Goal: Task Accomplishment & Management: Manage account settings

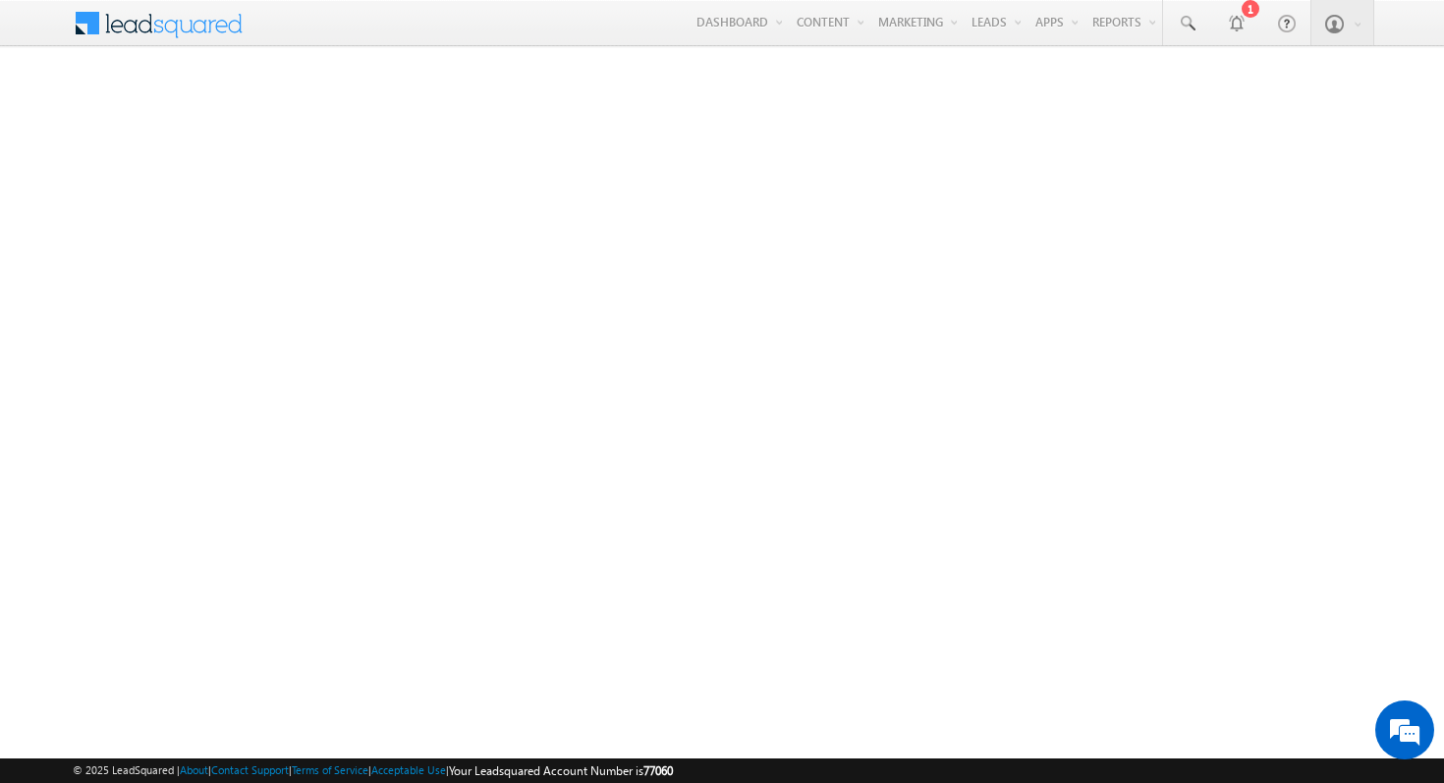
click at [222, 26] on span at bounding box center [171, 21] width 142 height 34
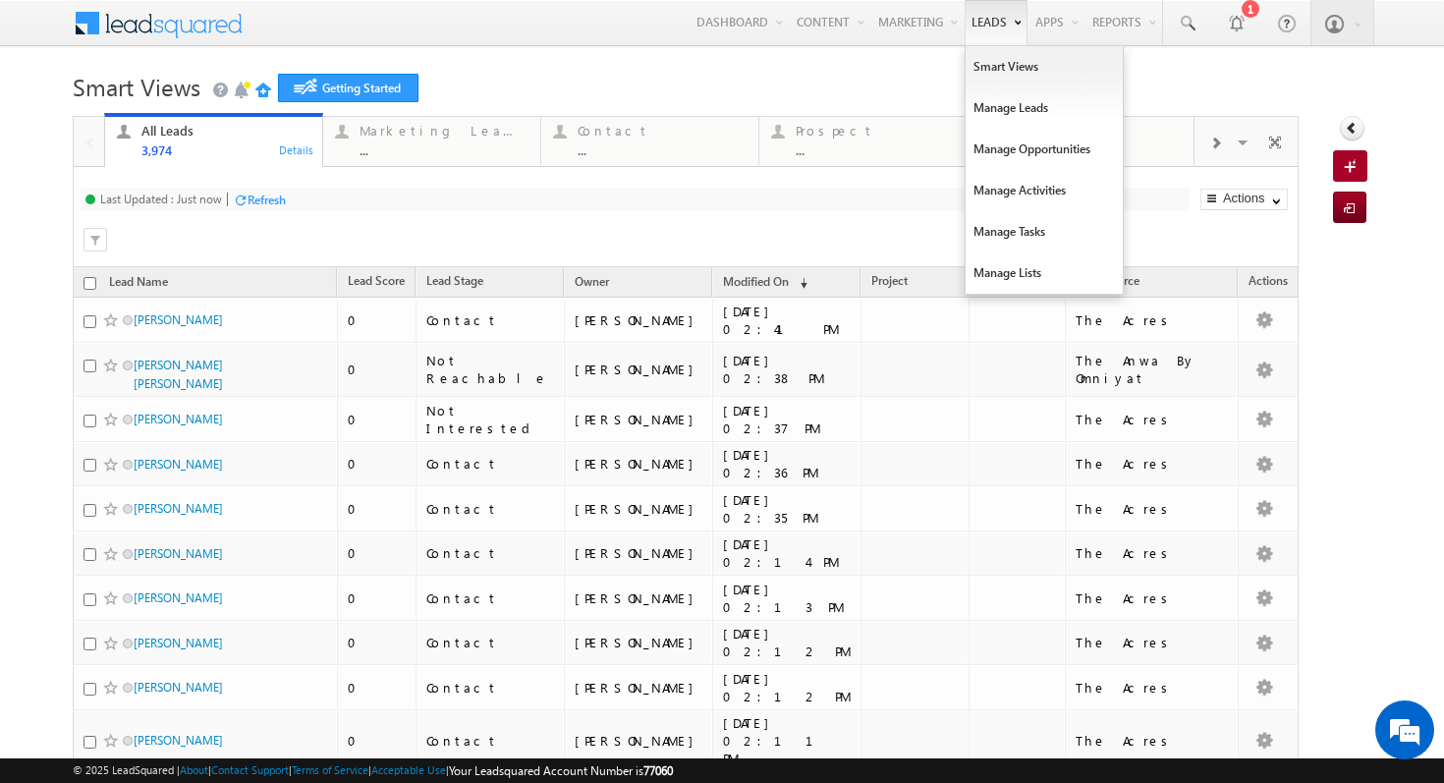
click at [965, 23] on link "Leads" at bounding box center [996, 22] width 63 height 45
click at [1017, 124] on link "Manage Leads" at bounding box center [1044, 107] width 157 height 41
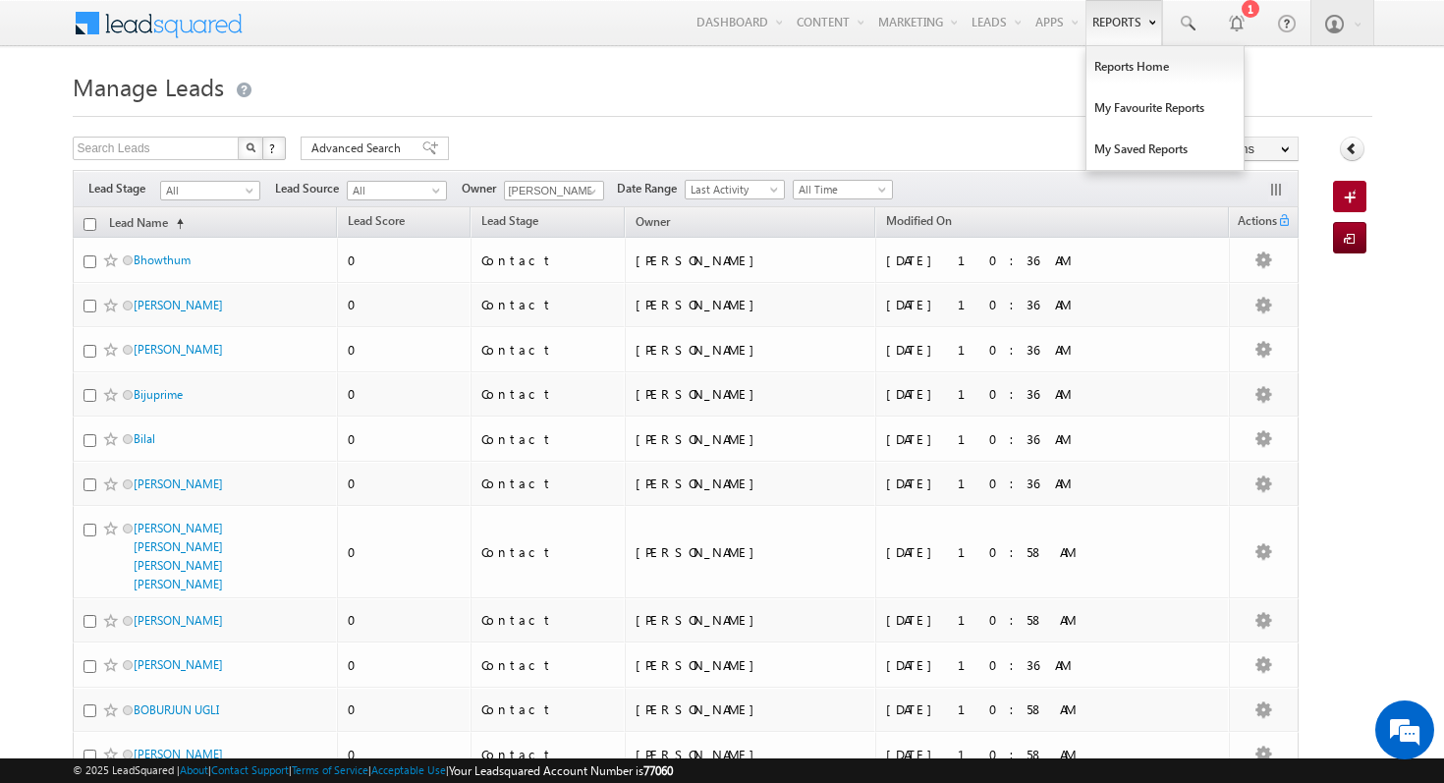
click at [1100, 2] on link "Reports" at bounding box center [1123, 22] width 77 height 45
click at [1141, 78] on link "Reports Home" at bounding box center [1164, 66] width 157 height 41
click at [1139, 75] on link "Reports Home" at bounding box center [1164, 66] width 157 height 41
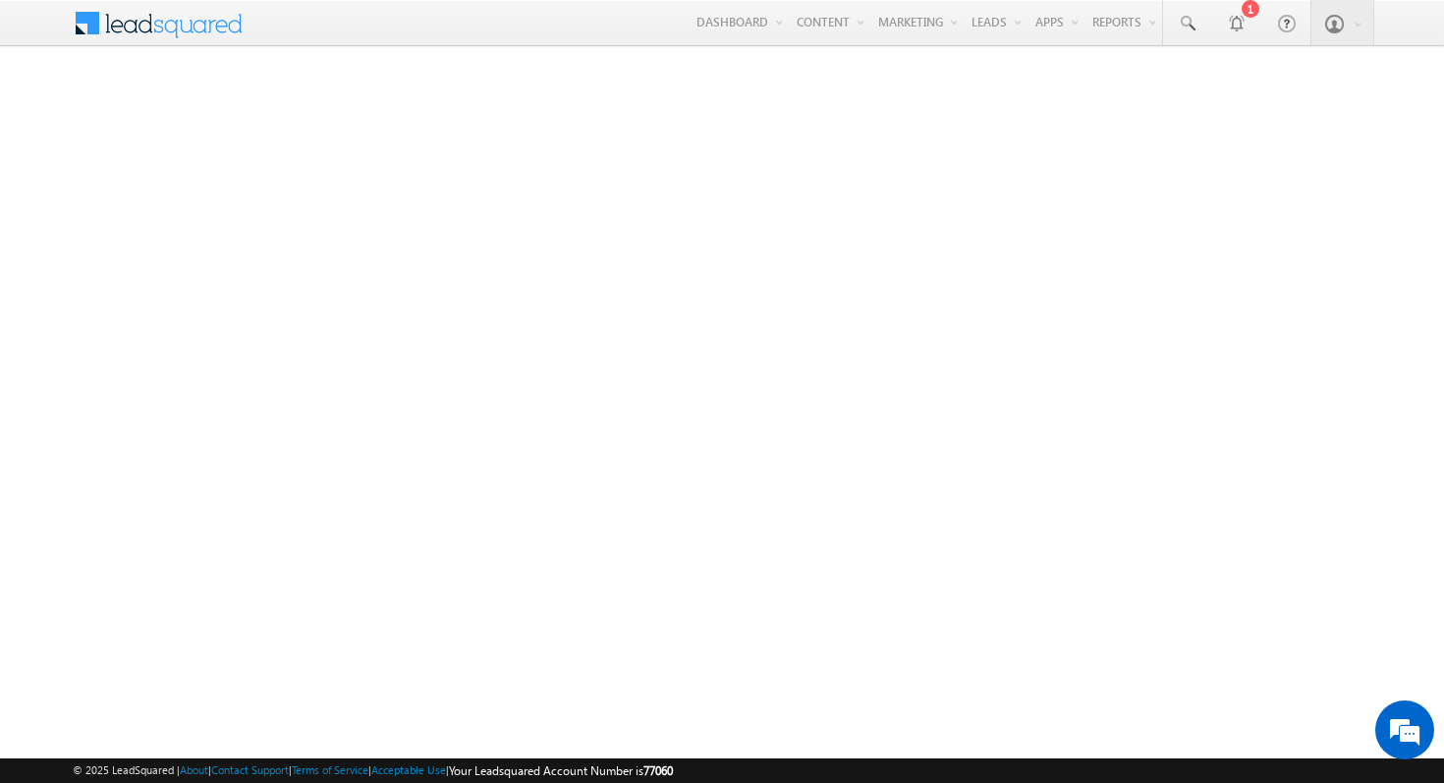
click at [200, 29] on span at bounding box center [171, 21] width 142 height 34
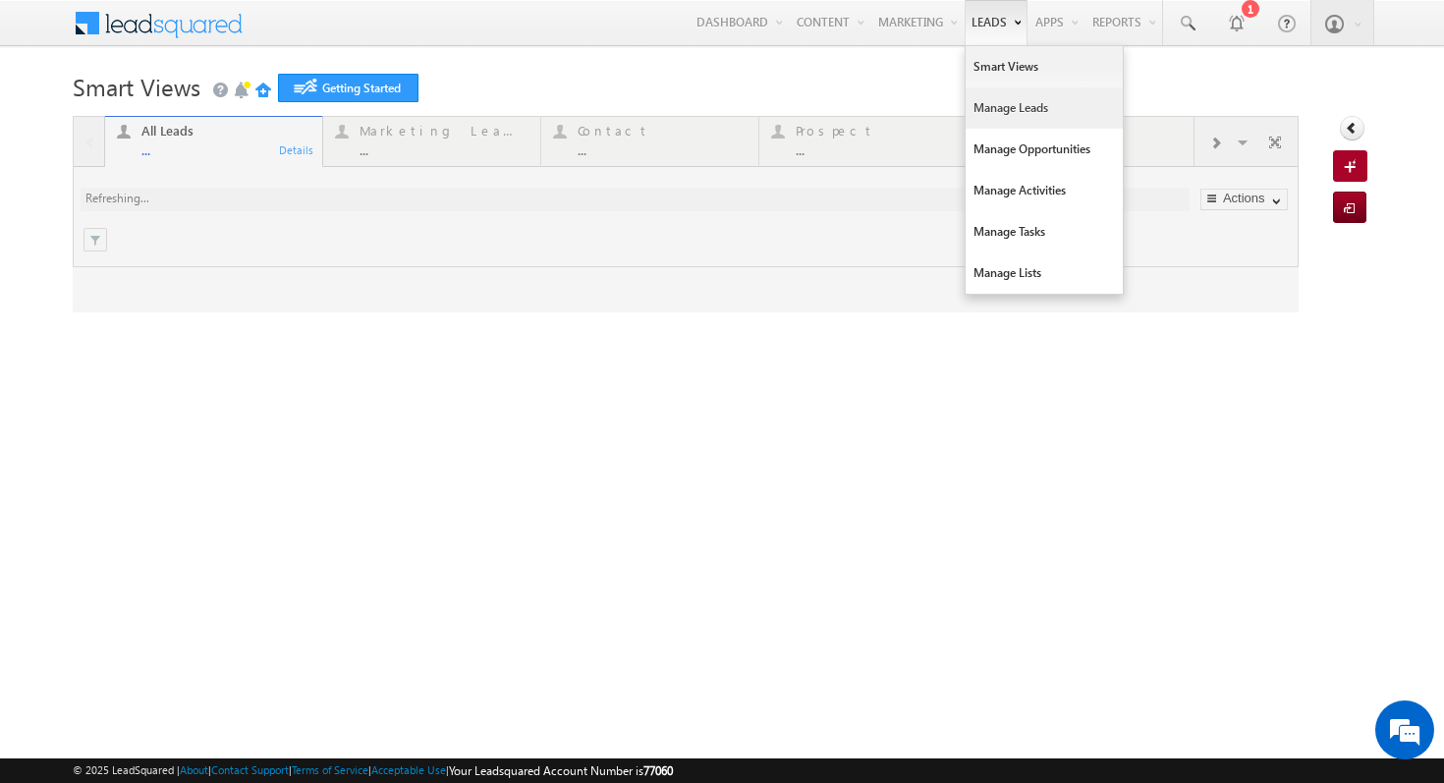
click at [1042, 113] on link "Manage Leads" at bounding box center [1044, 107] width 157 height 41
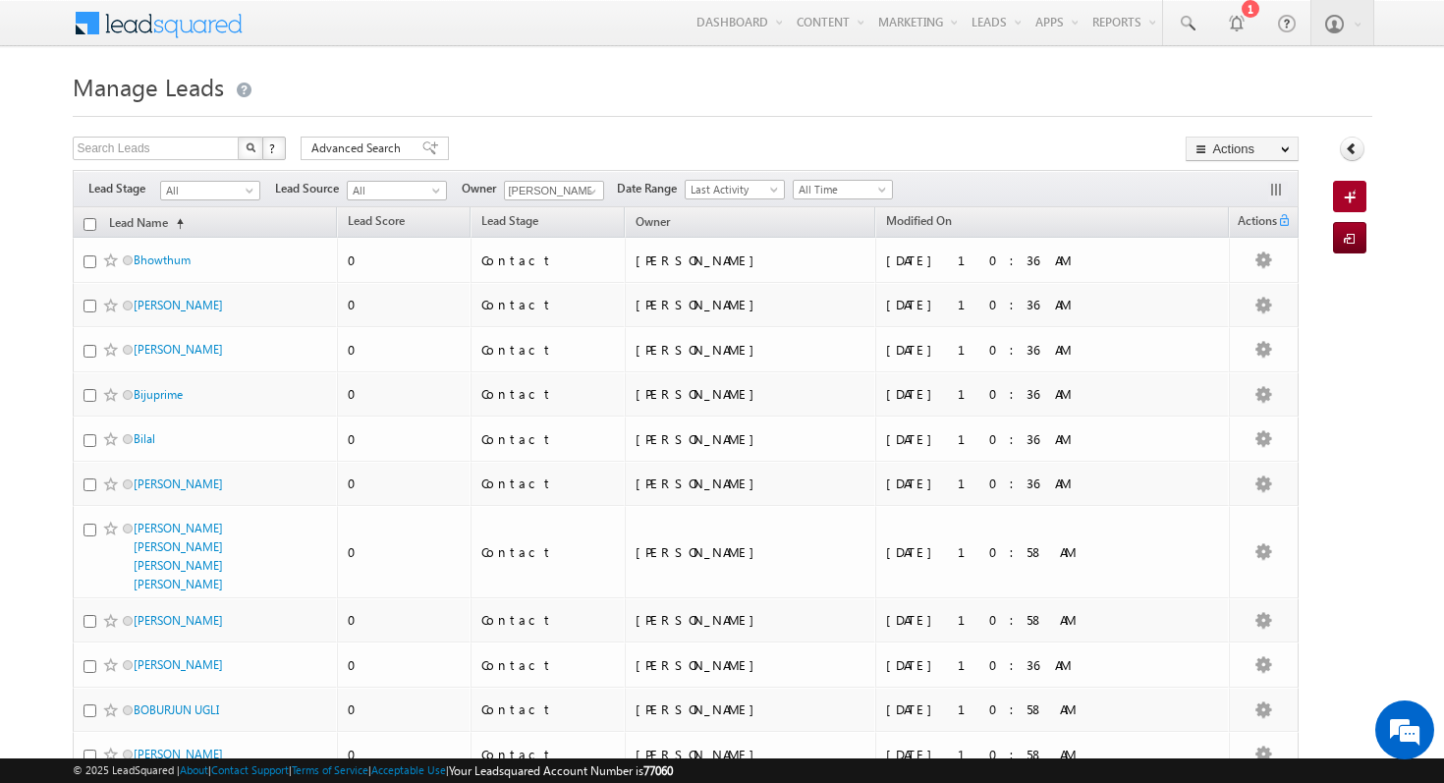
click at [86, 226] on input "checkbox" at bounding box center [89, 224] width 13 height 13
checkbox input "true"
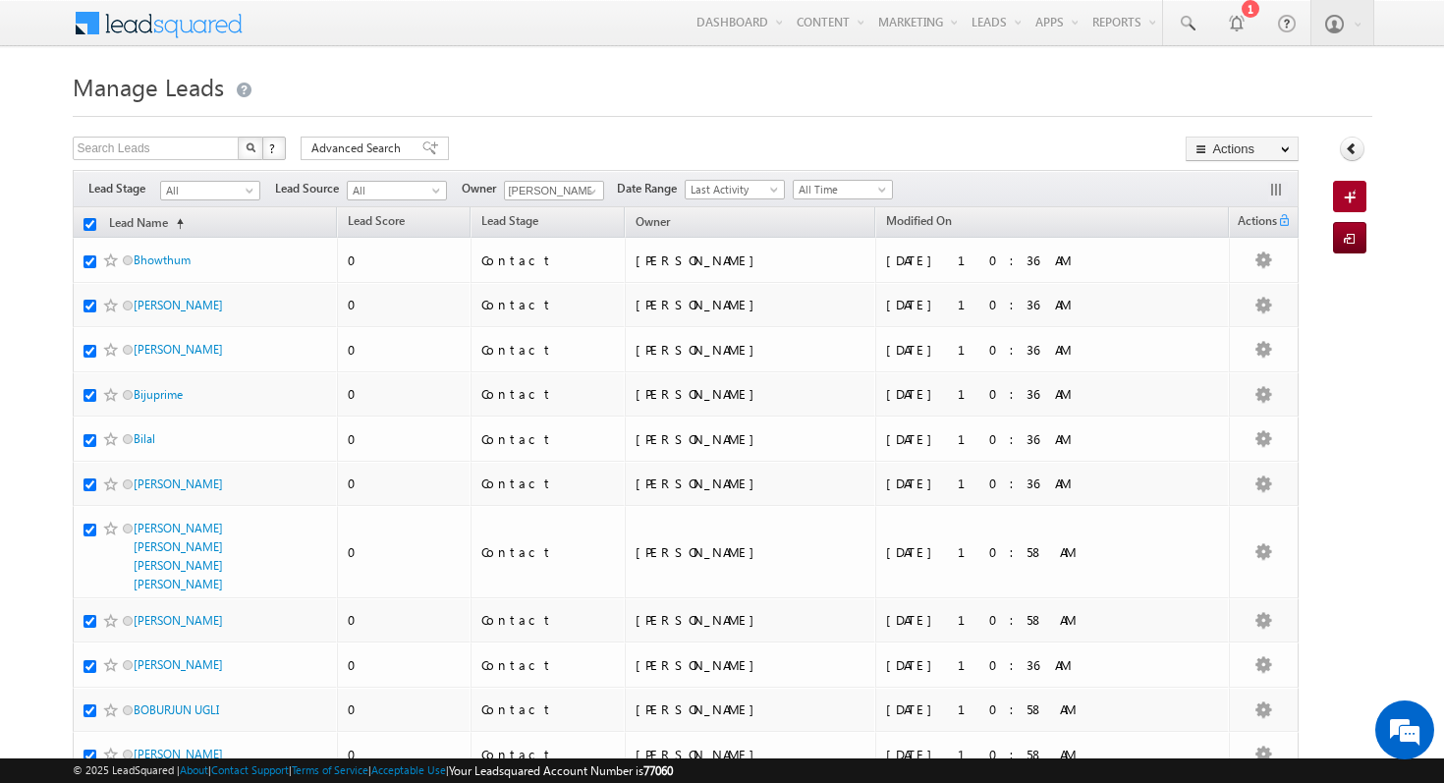
checkbox input "true"
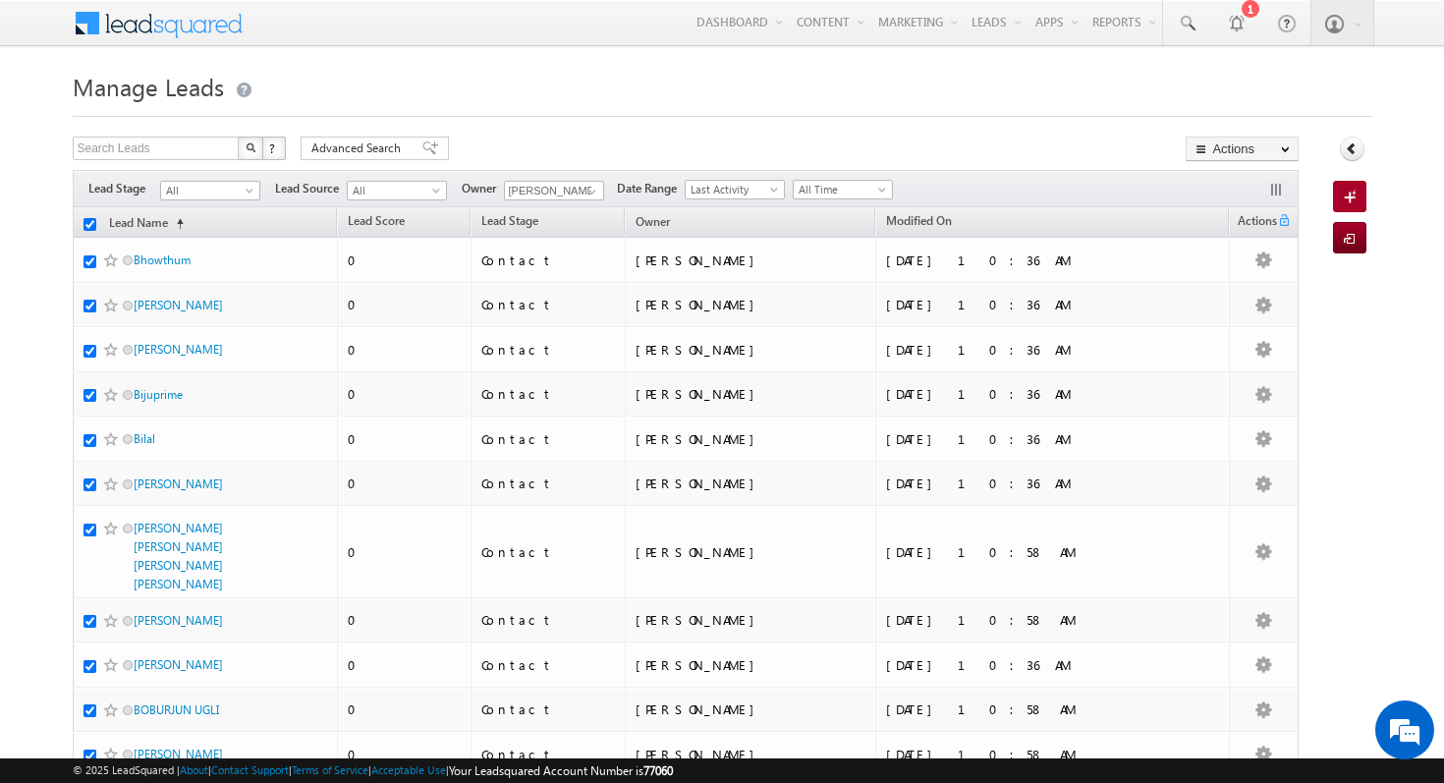
checkbox input "true"
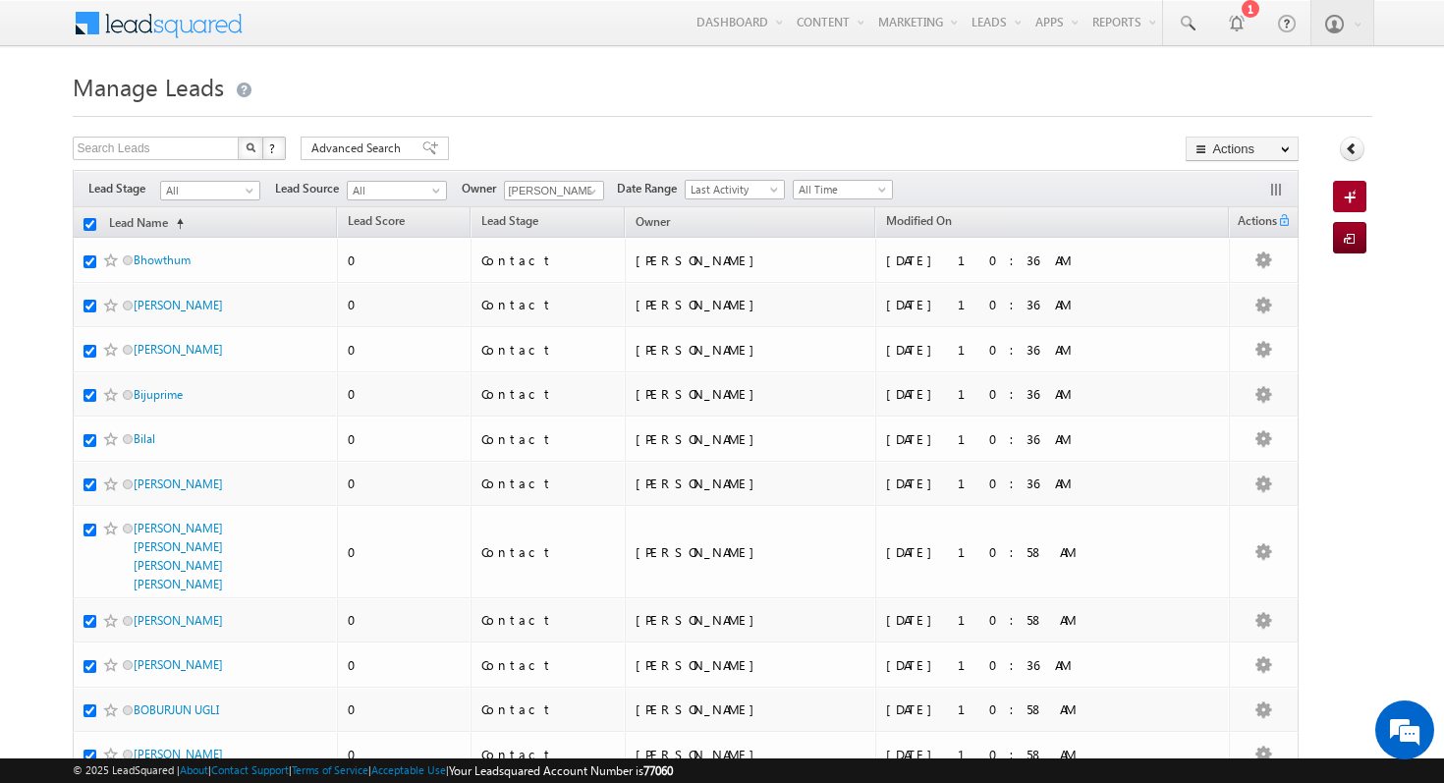
checkbox input "true"
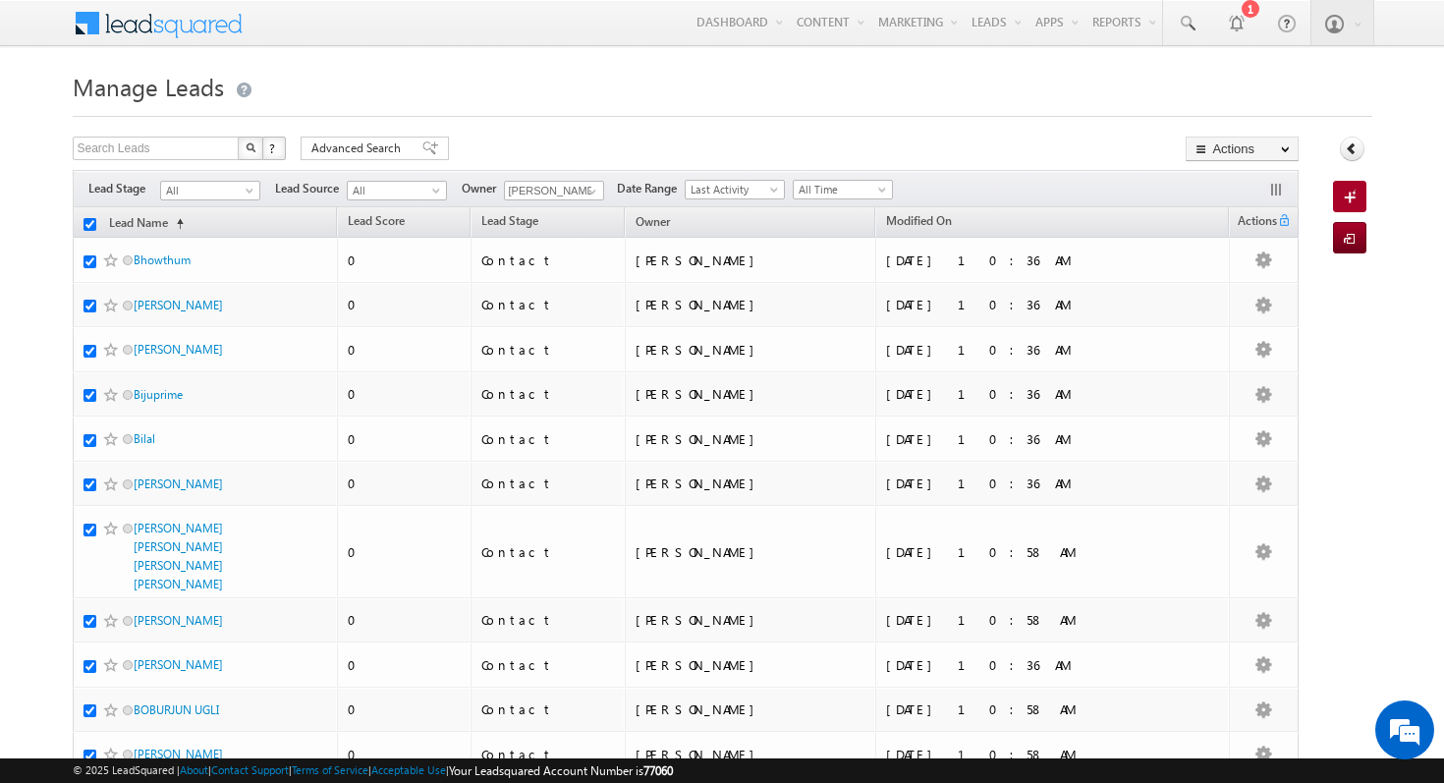
checkbox input "true"
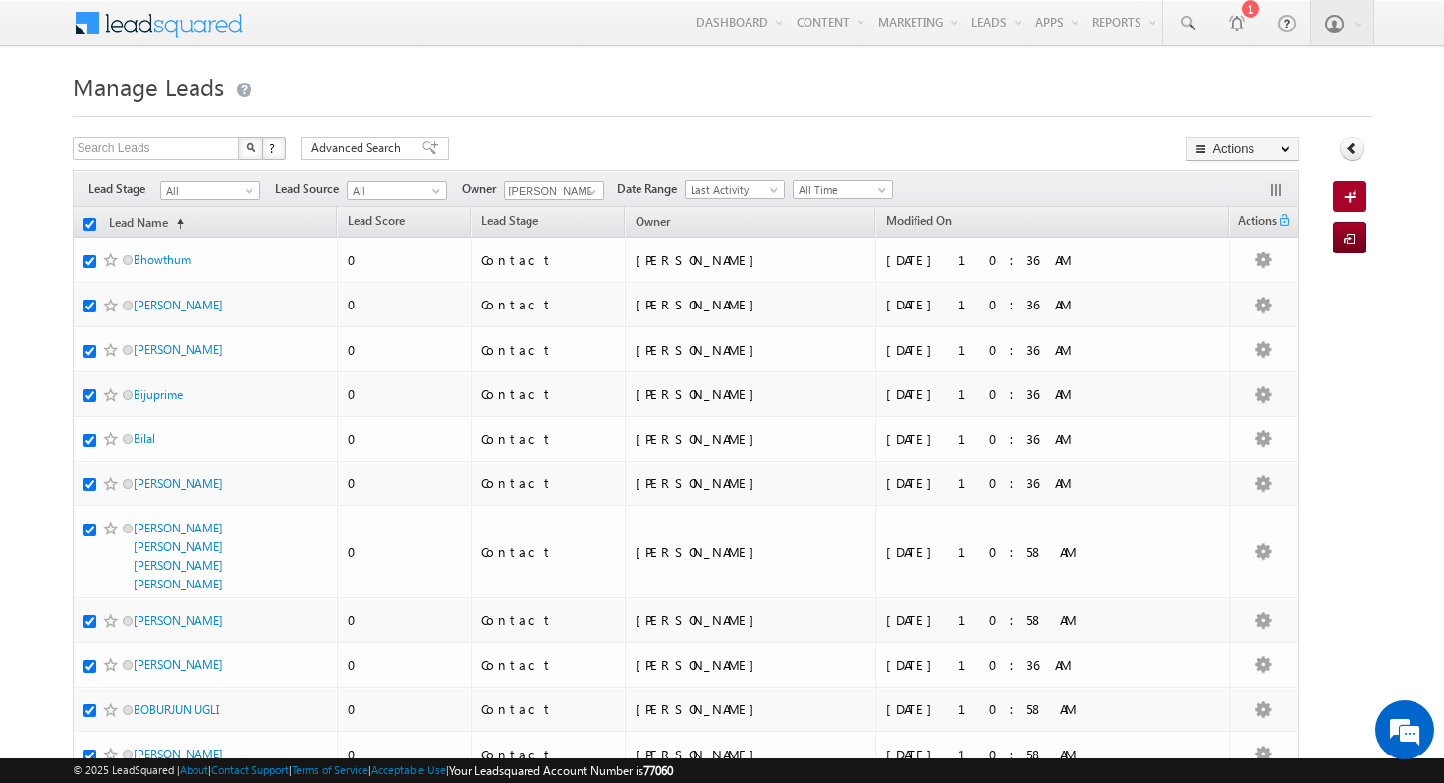
checkbox input "true"
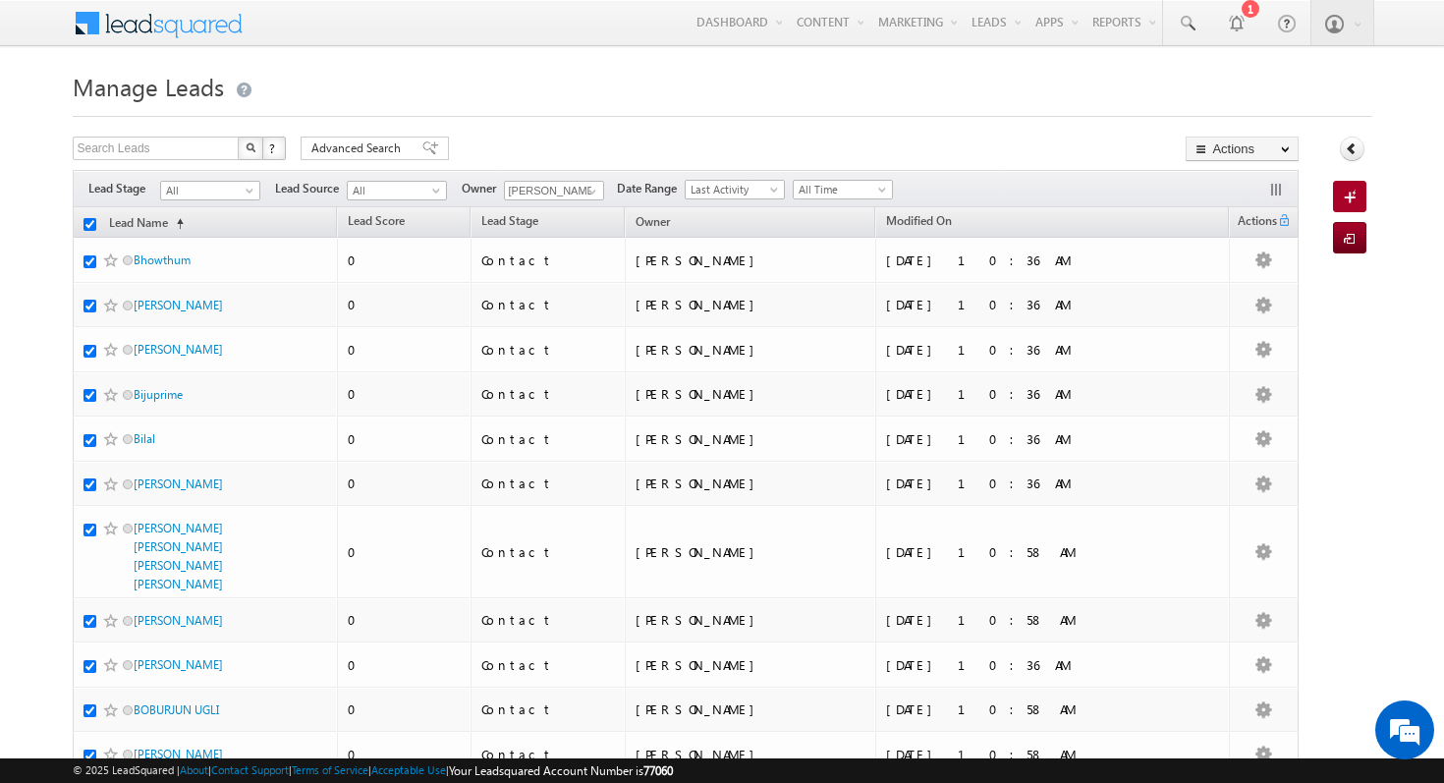
checkbox input "true"
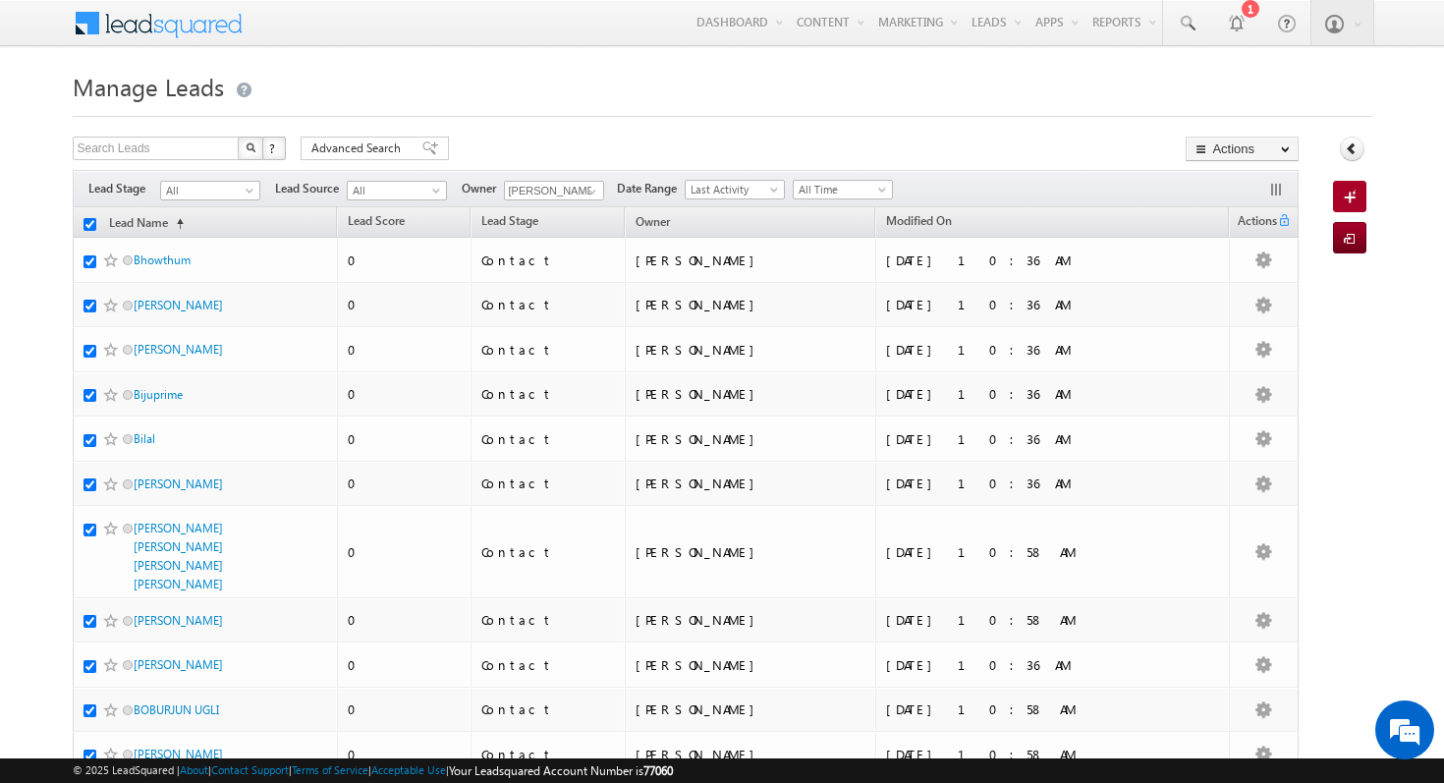
checkbox input "true"
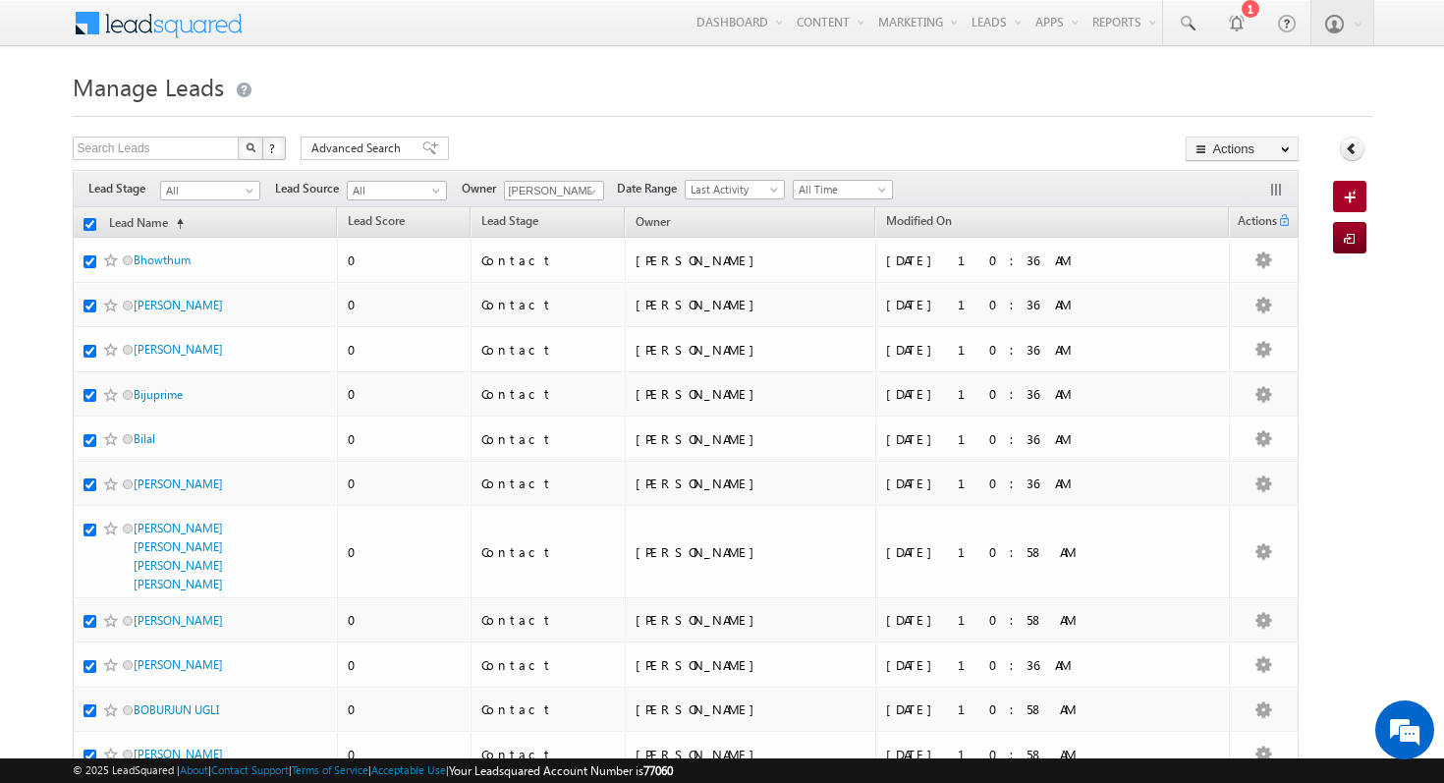
checkbox input "true"
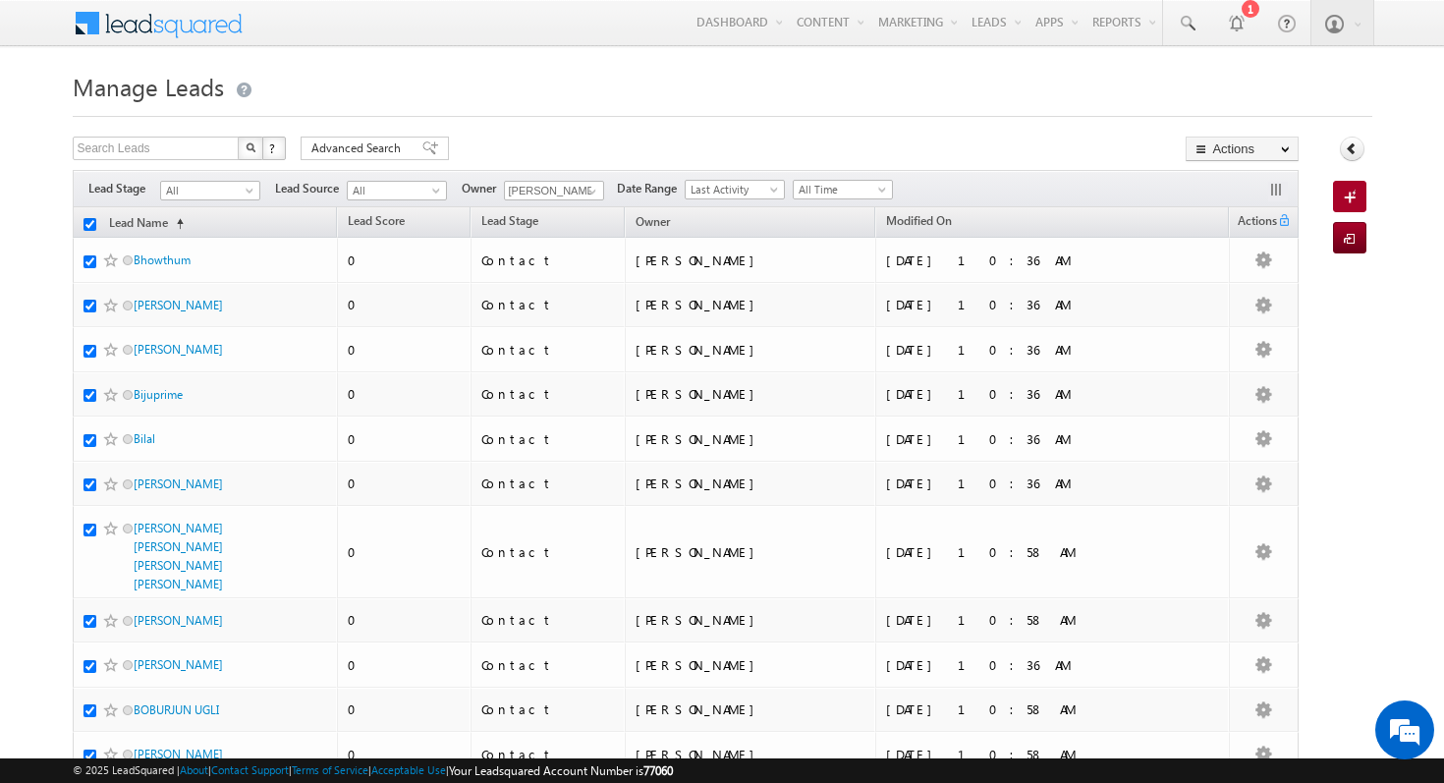
checkbox input "true"
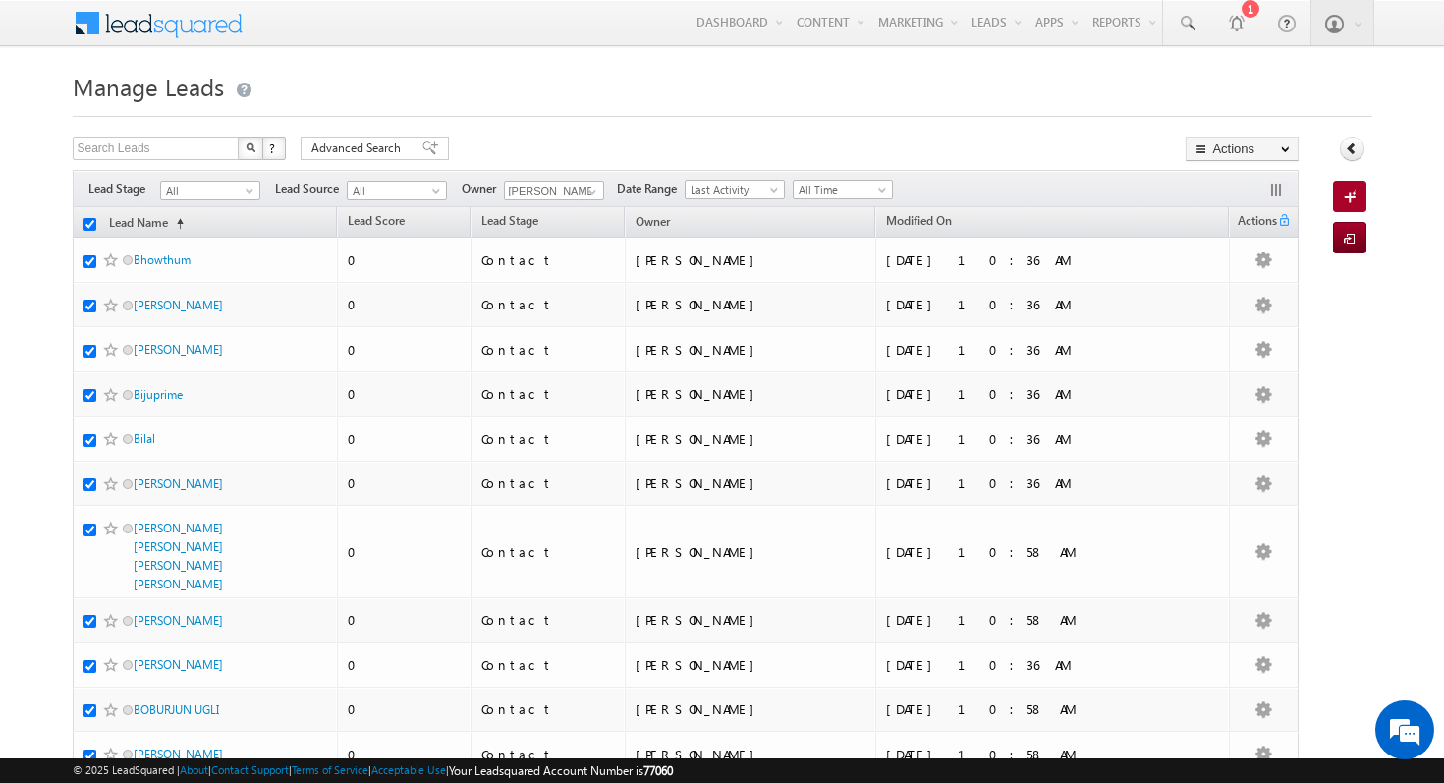
checkbox input "true"
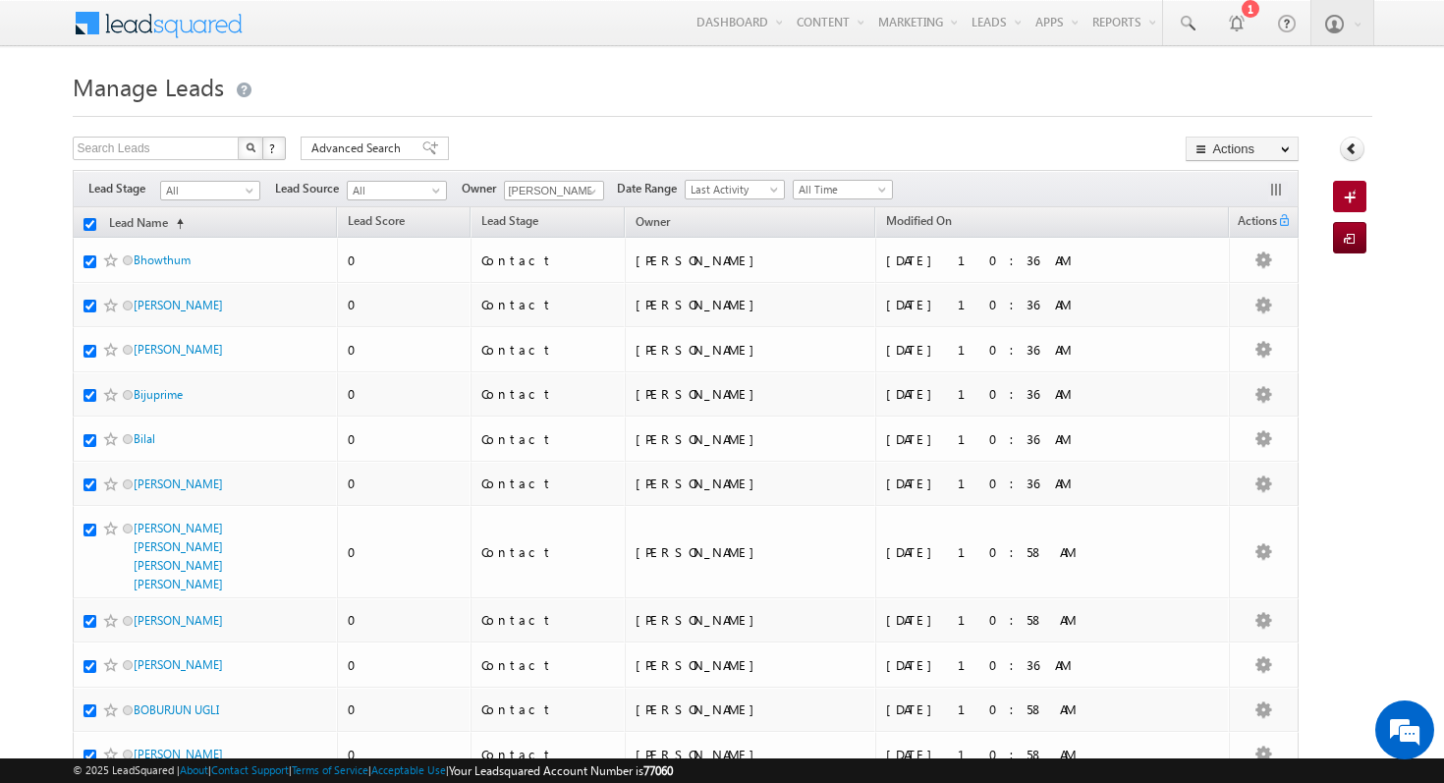
checkbox input "true"
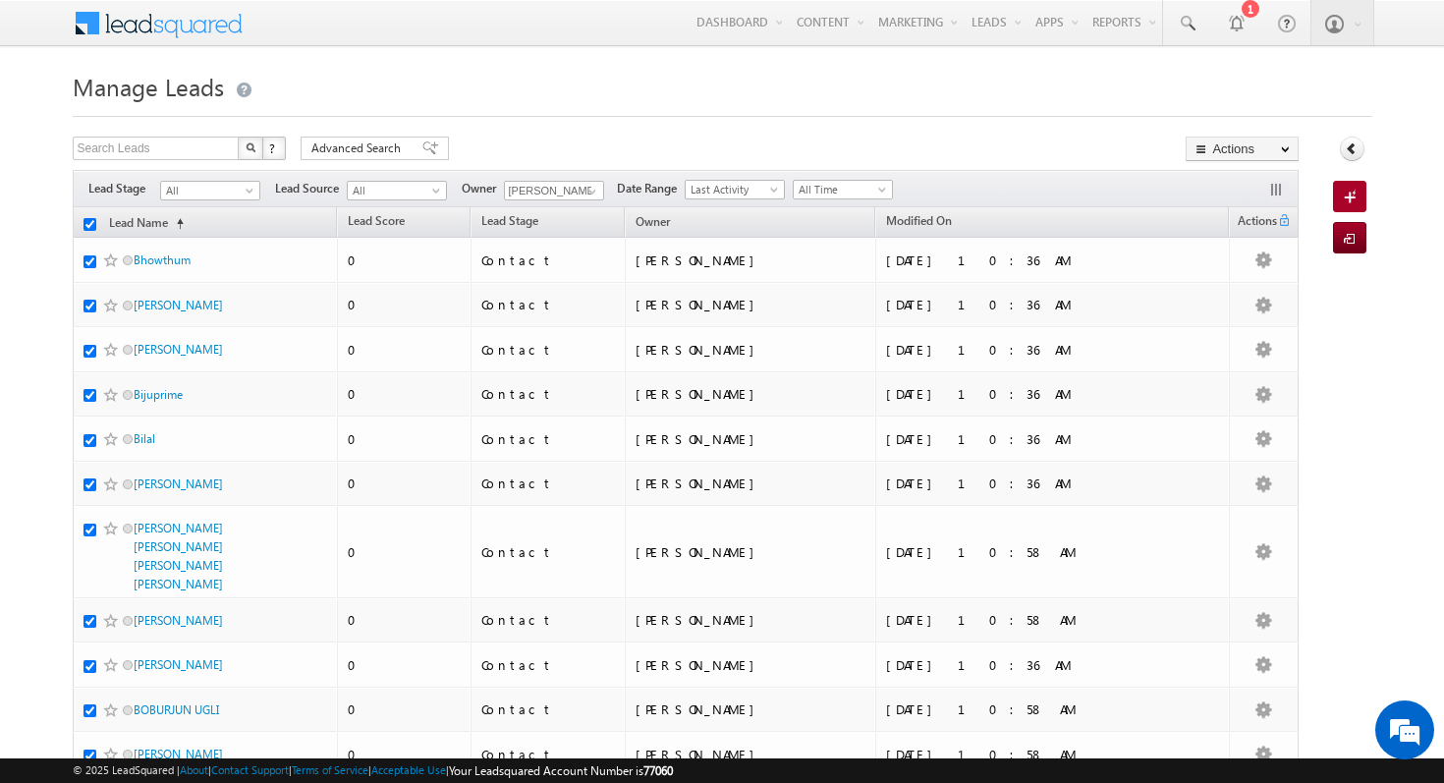
checkbox input "true"
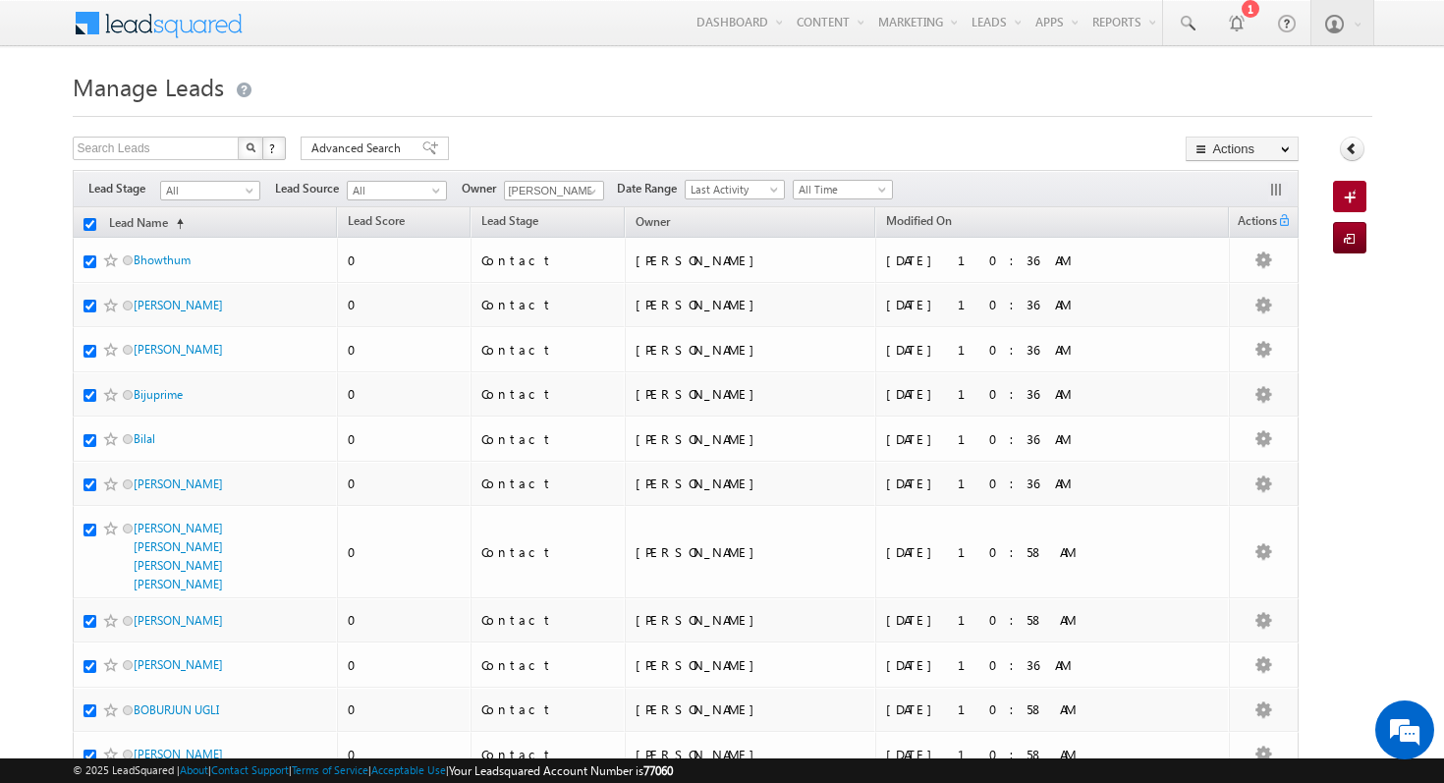
checkbox input "true"
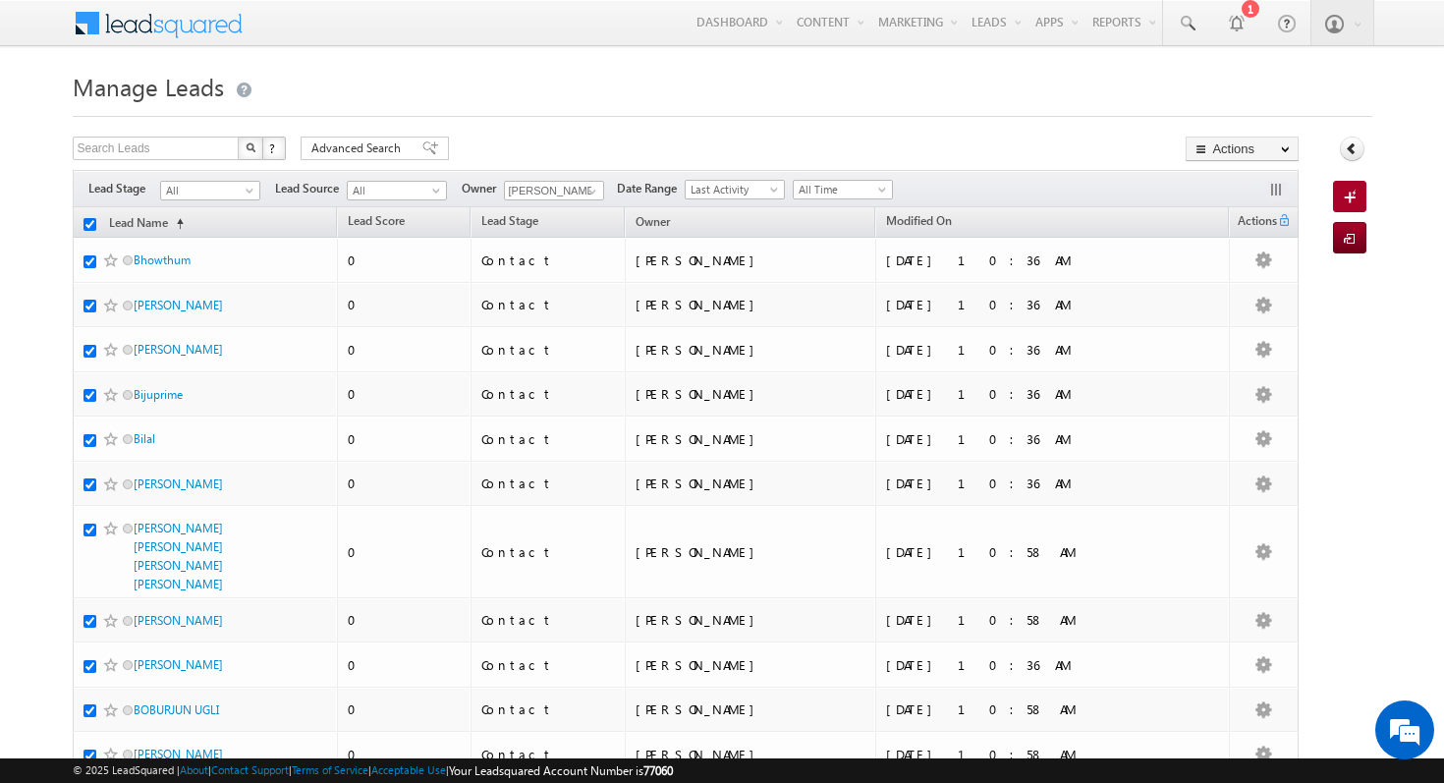
checkbox input "true"
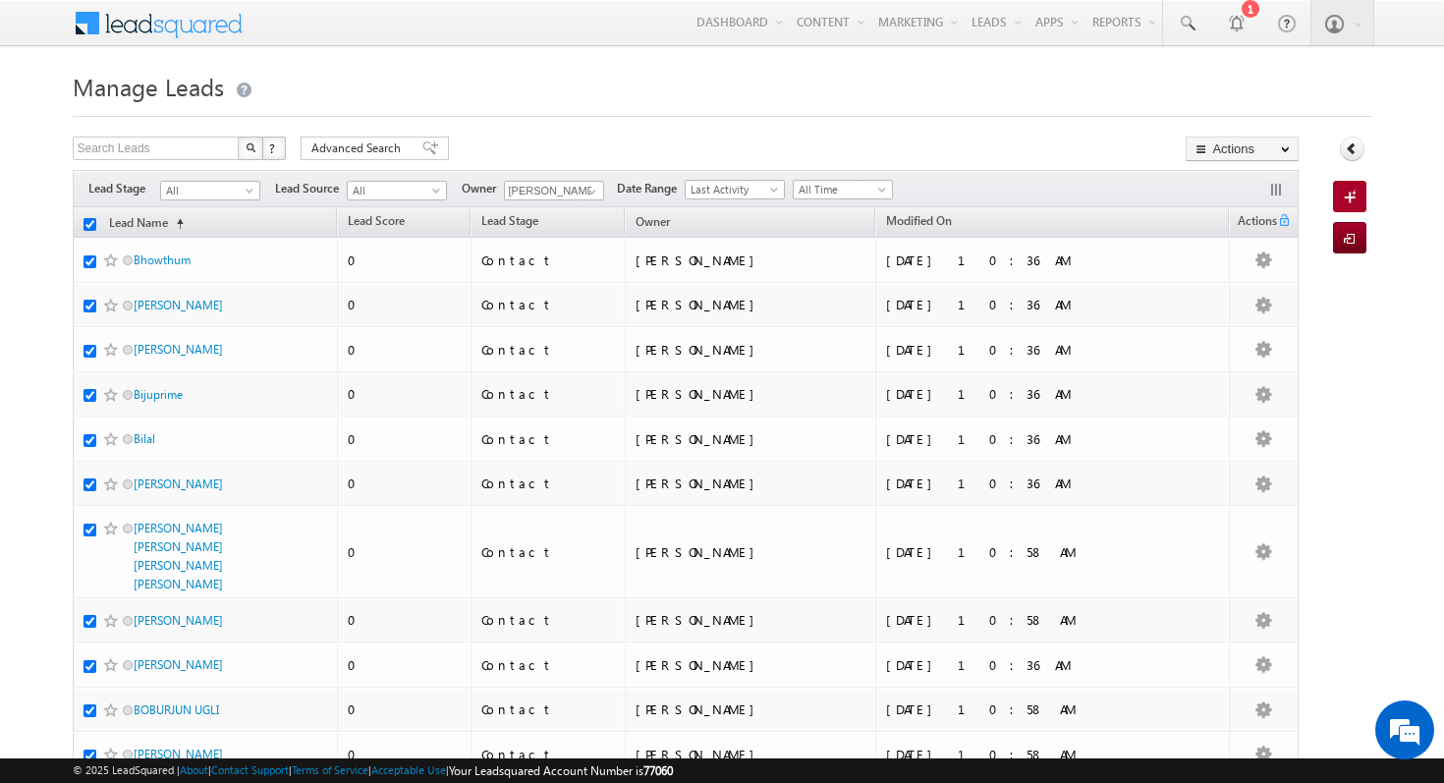
checkbox input "true"
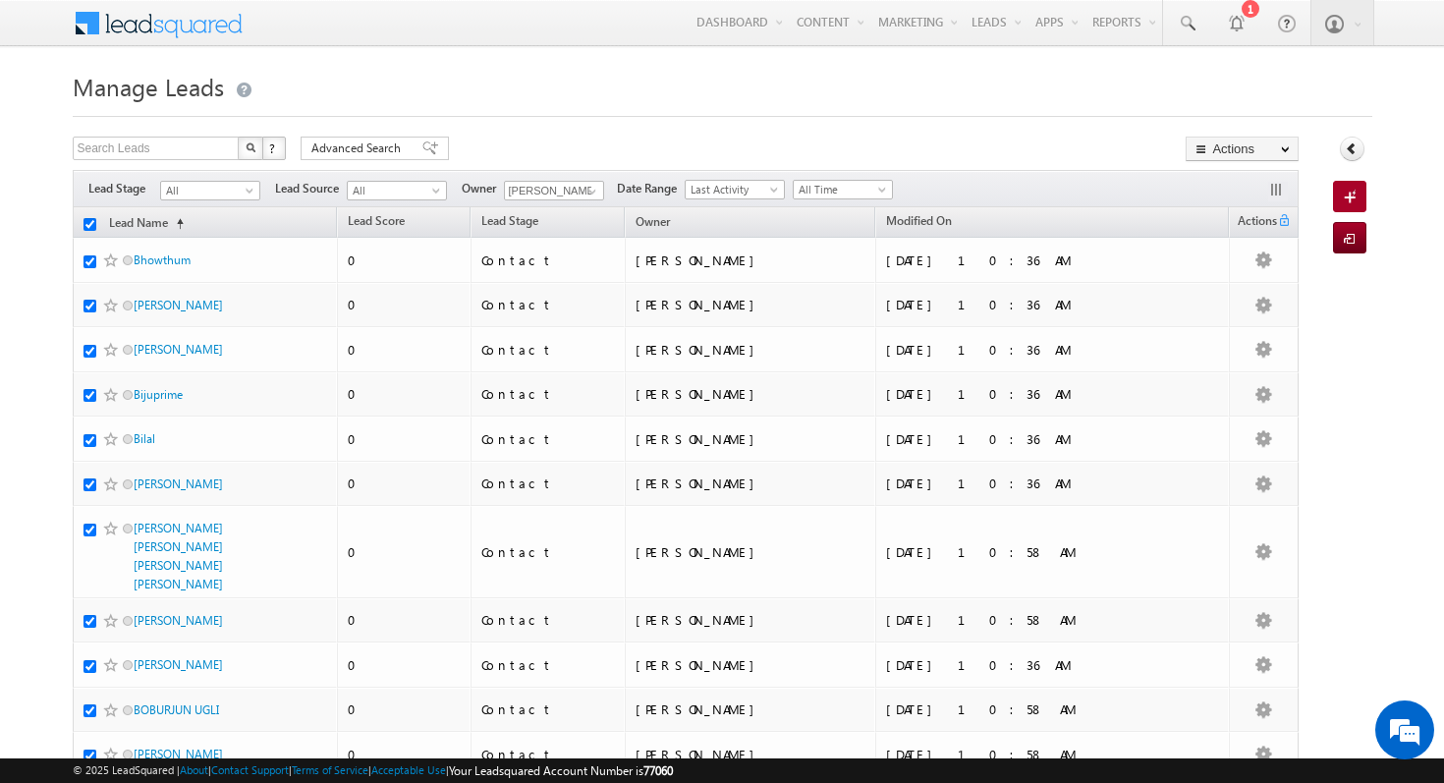
checkbox input "true"
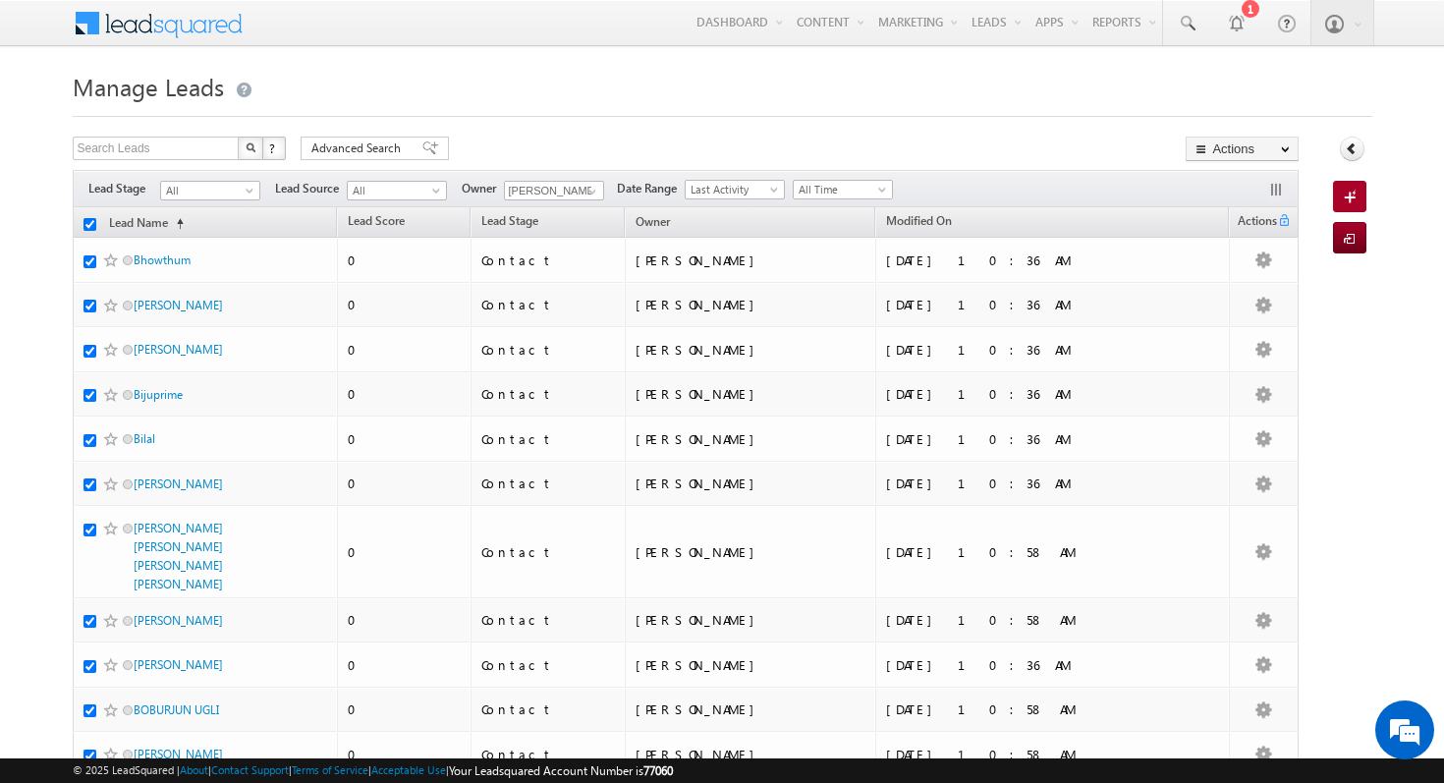
checkbox input "true"
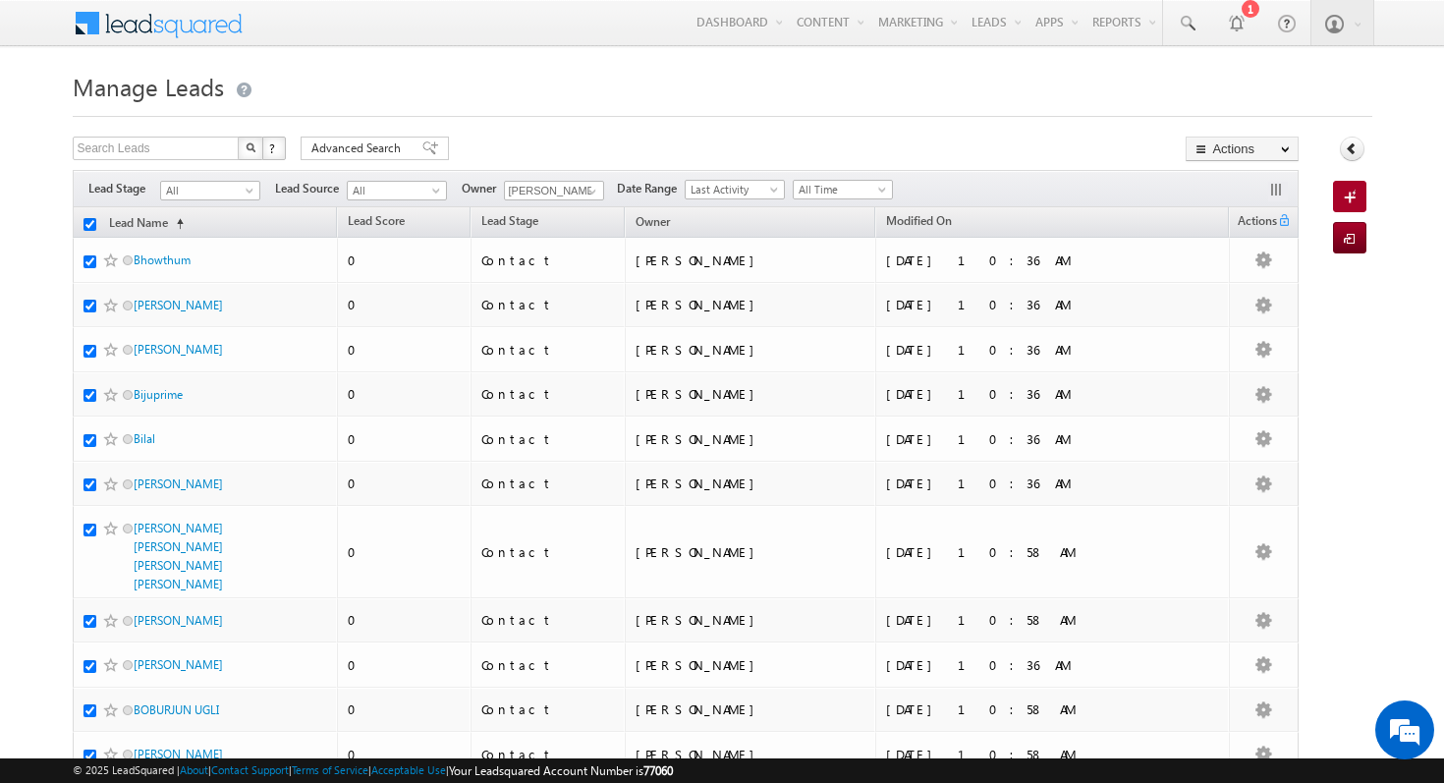
checkbox input "true"
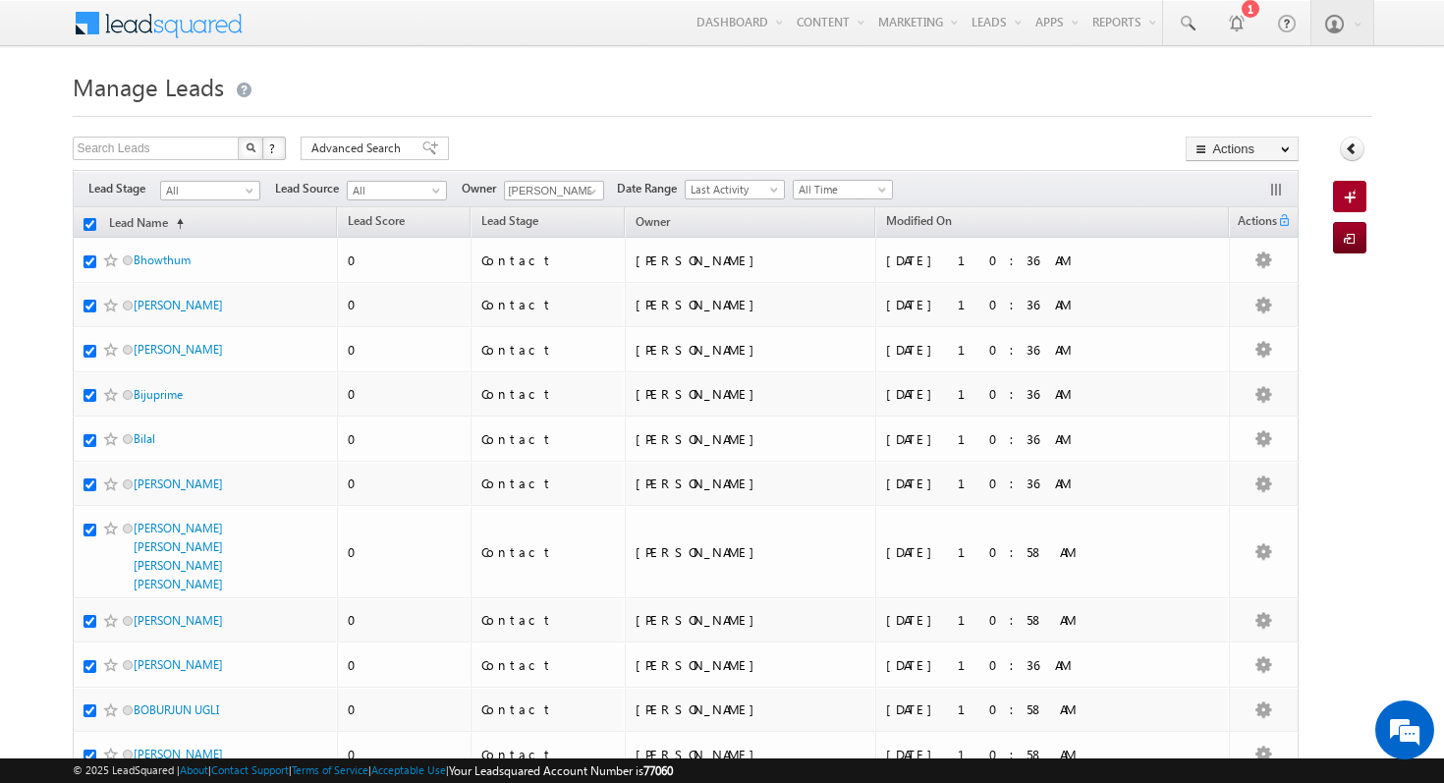
checkbox input "true"
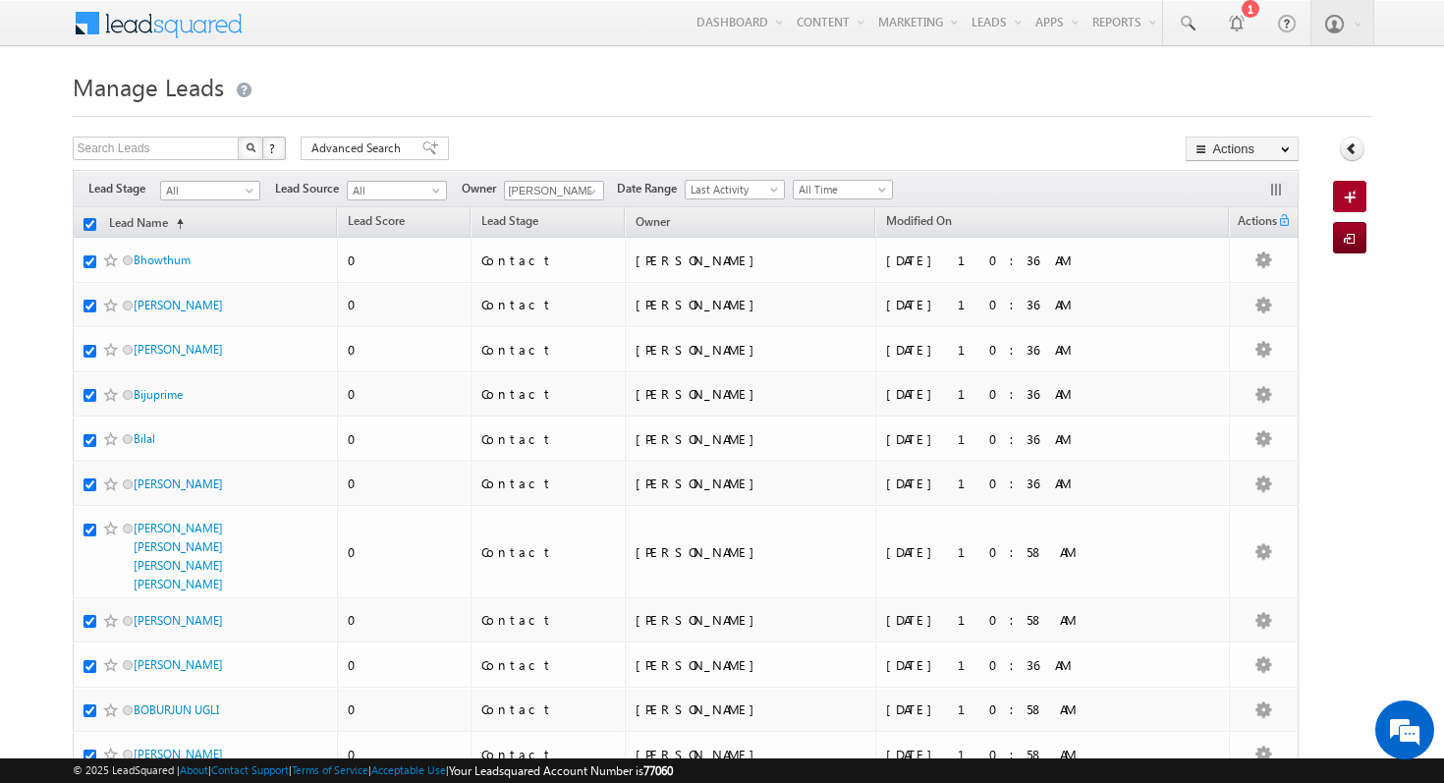
checkbox input "true"
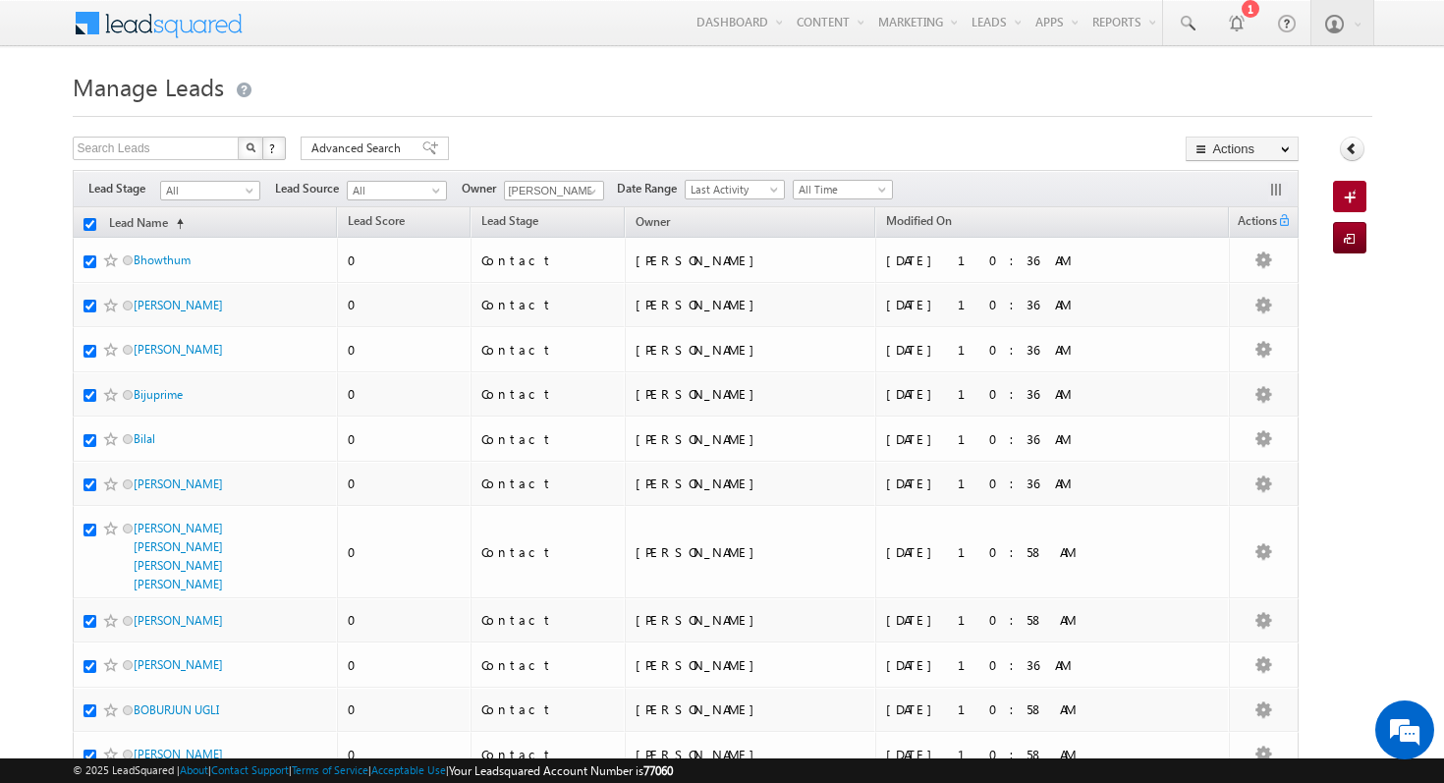
checkbox input "true"
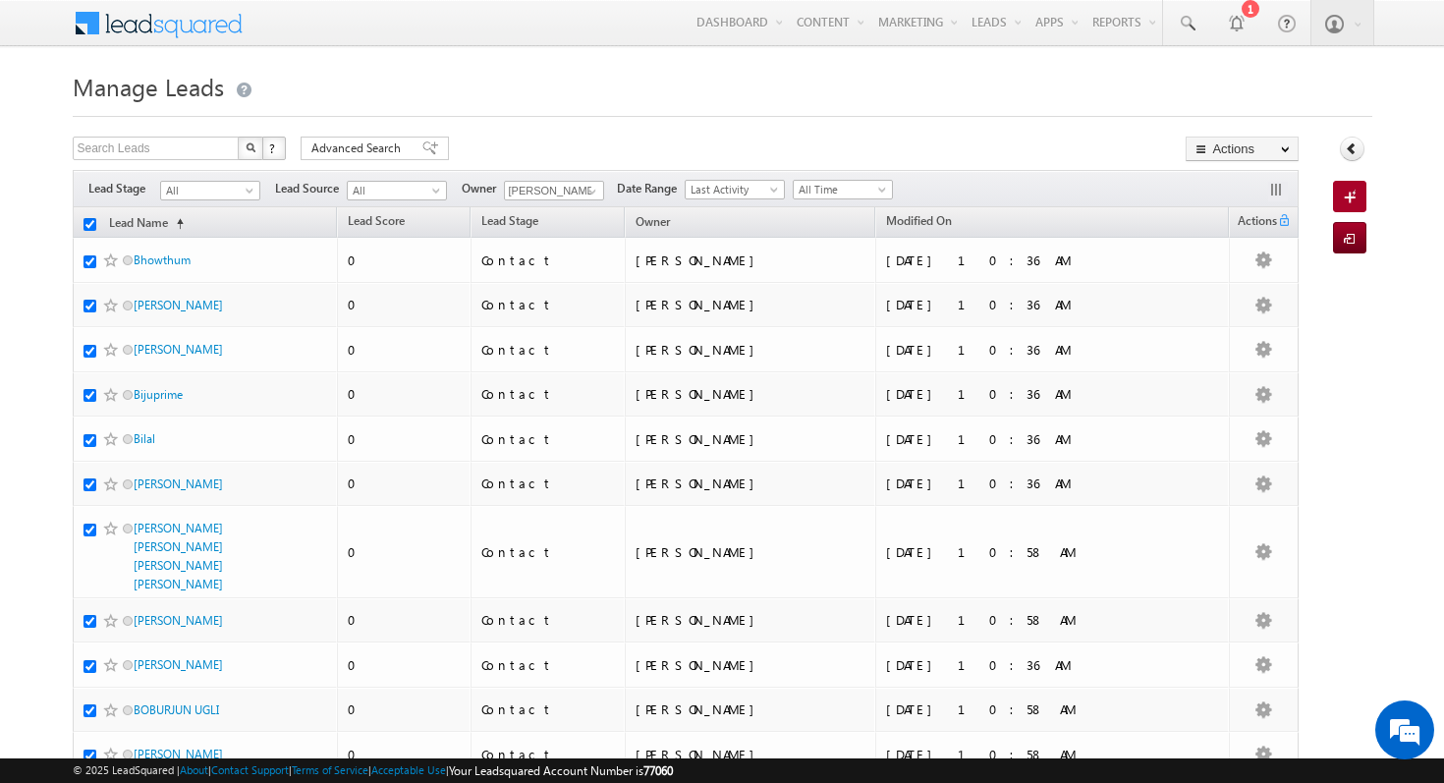
checkbox input "true"
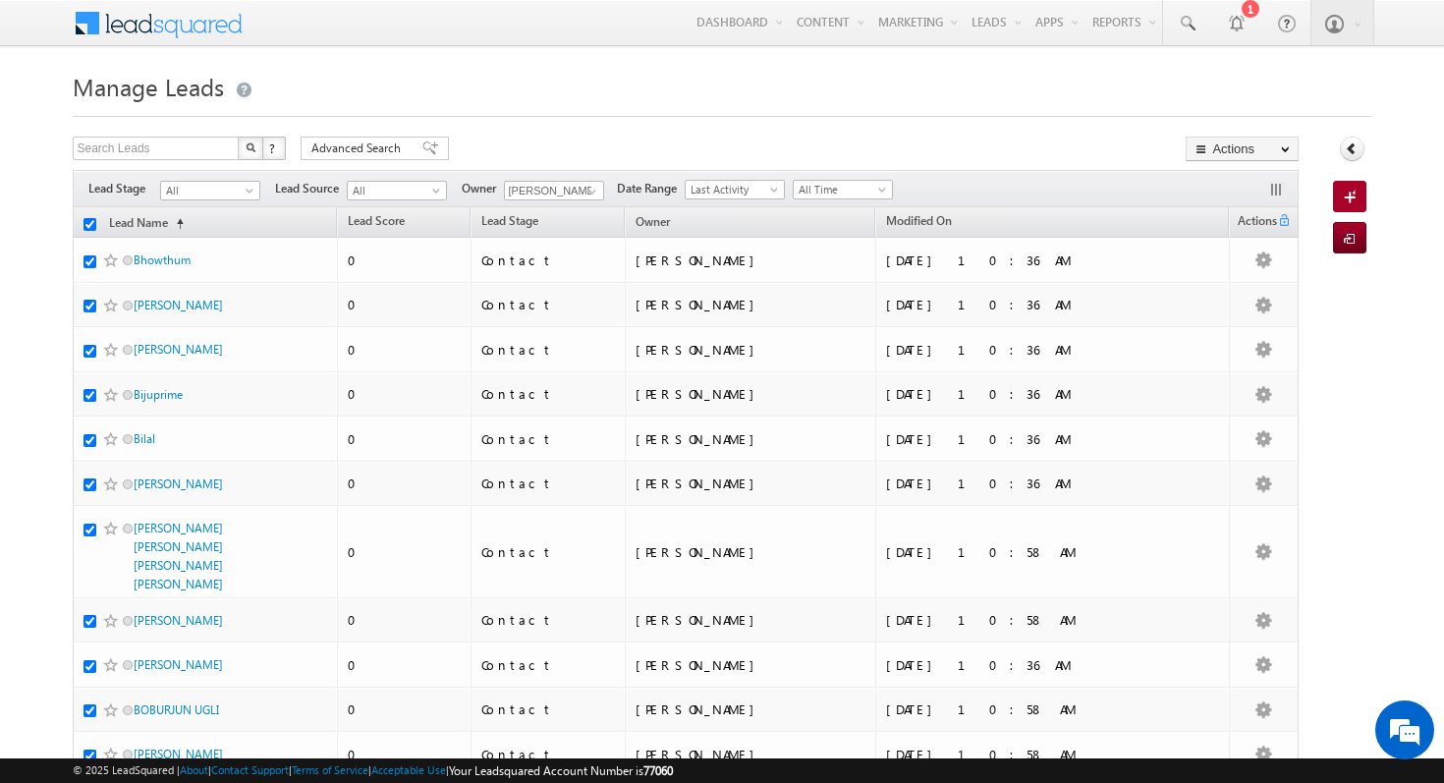
checkbox input "true"
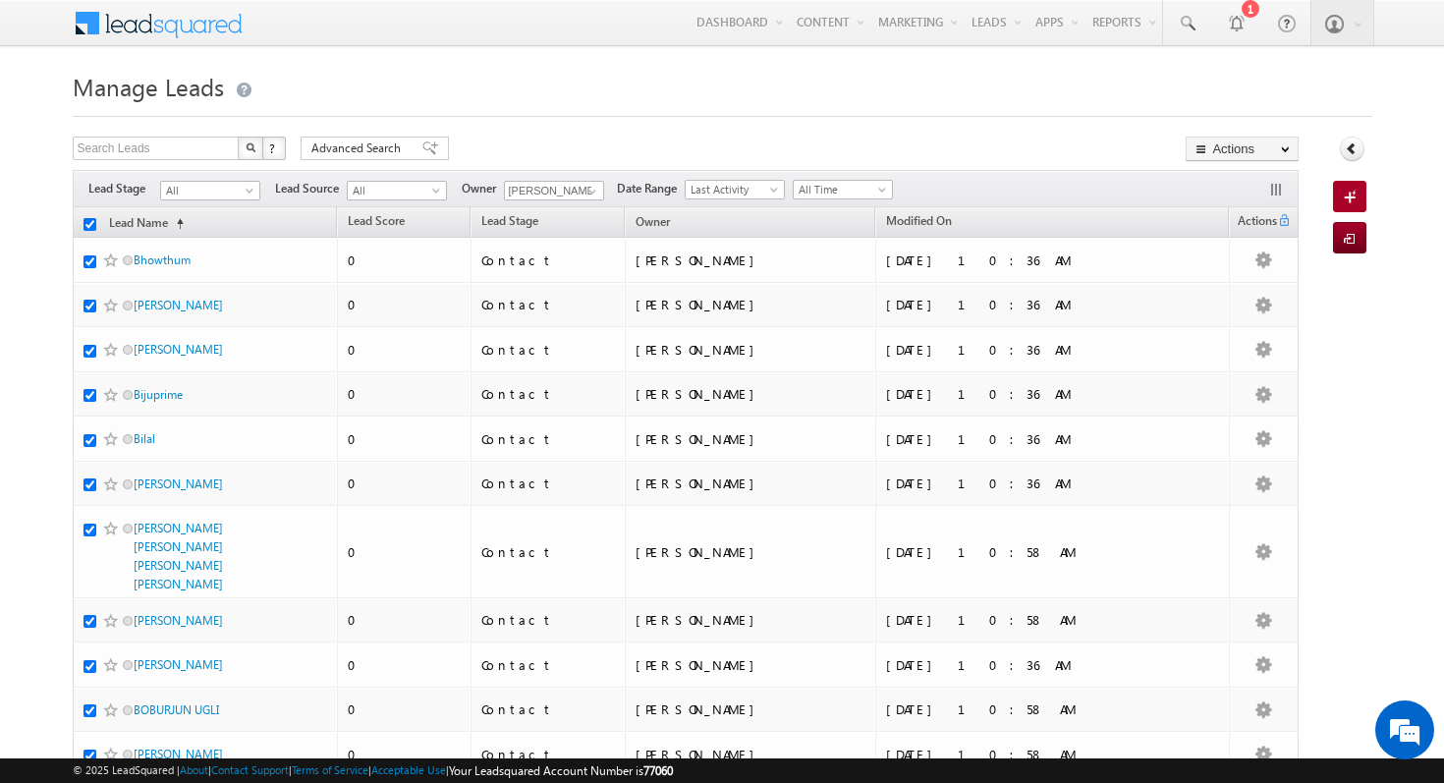
checkbox input "true"
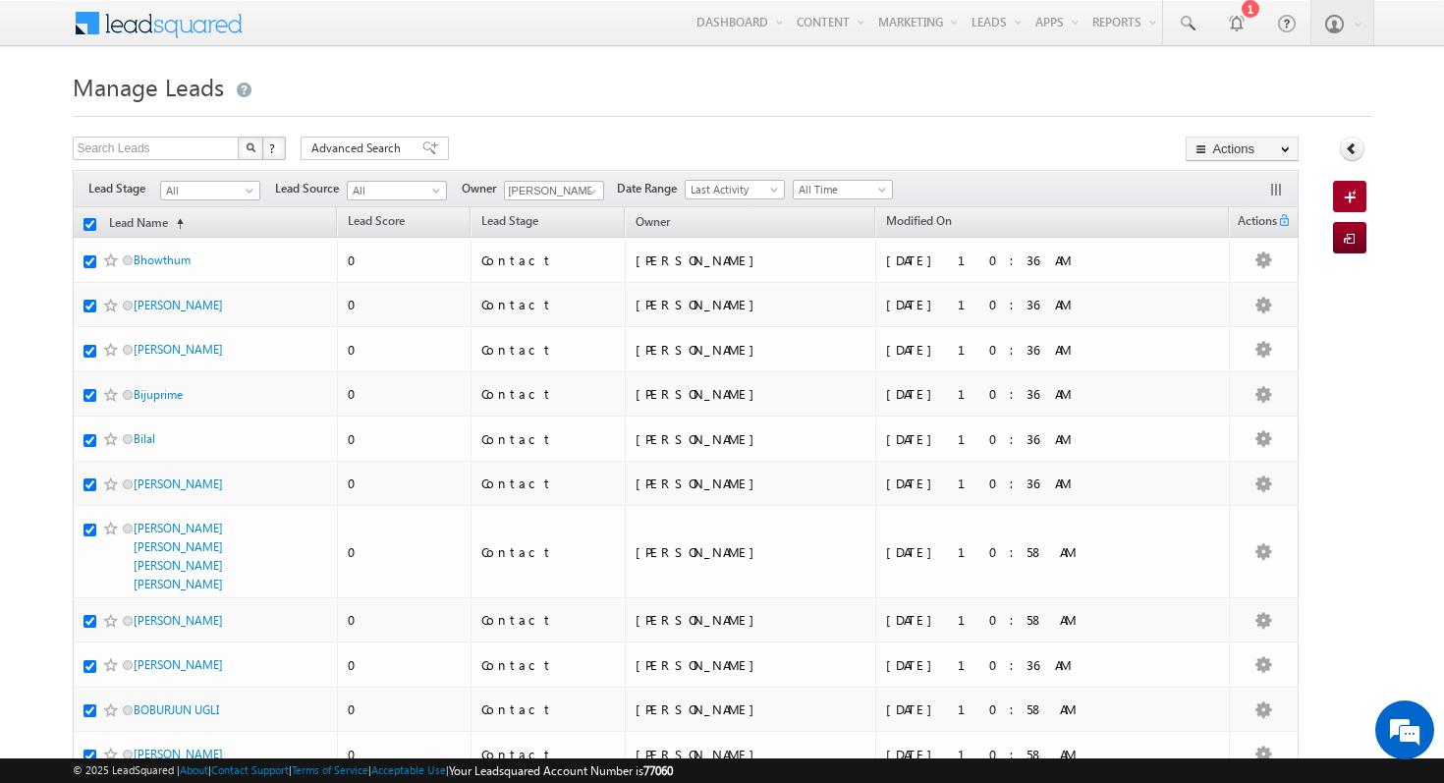
checkbox input "true"
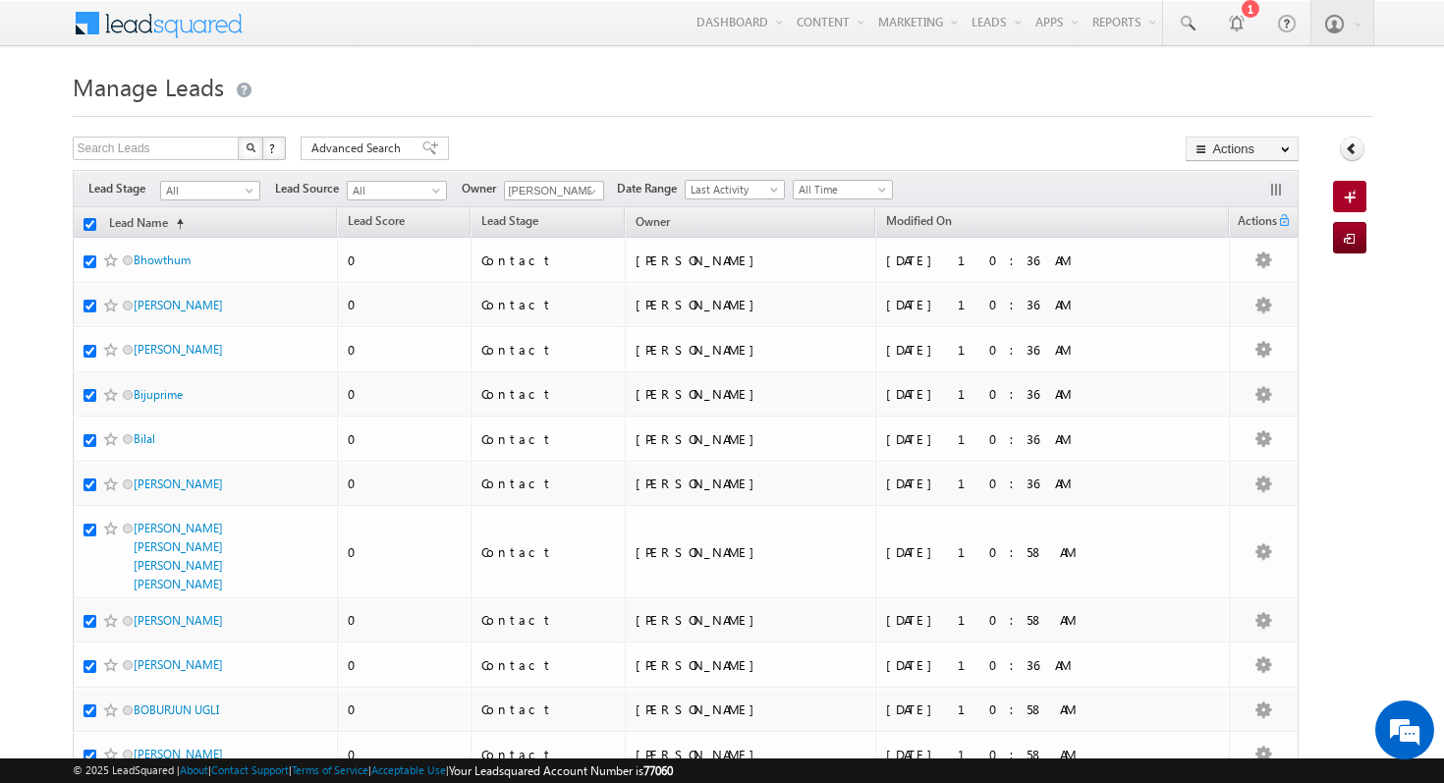
checkbox input "true"
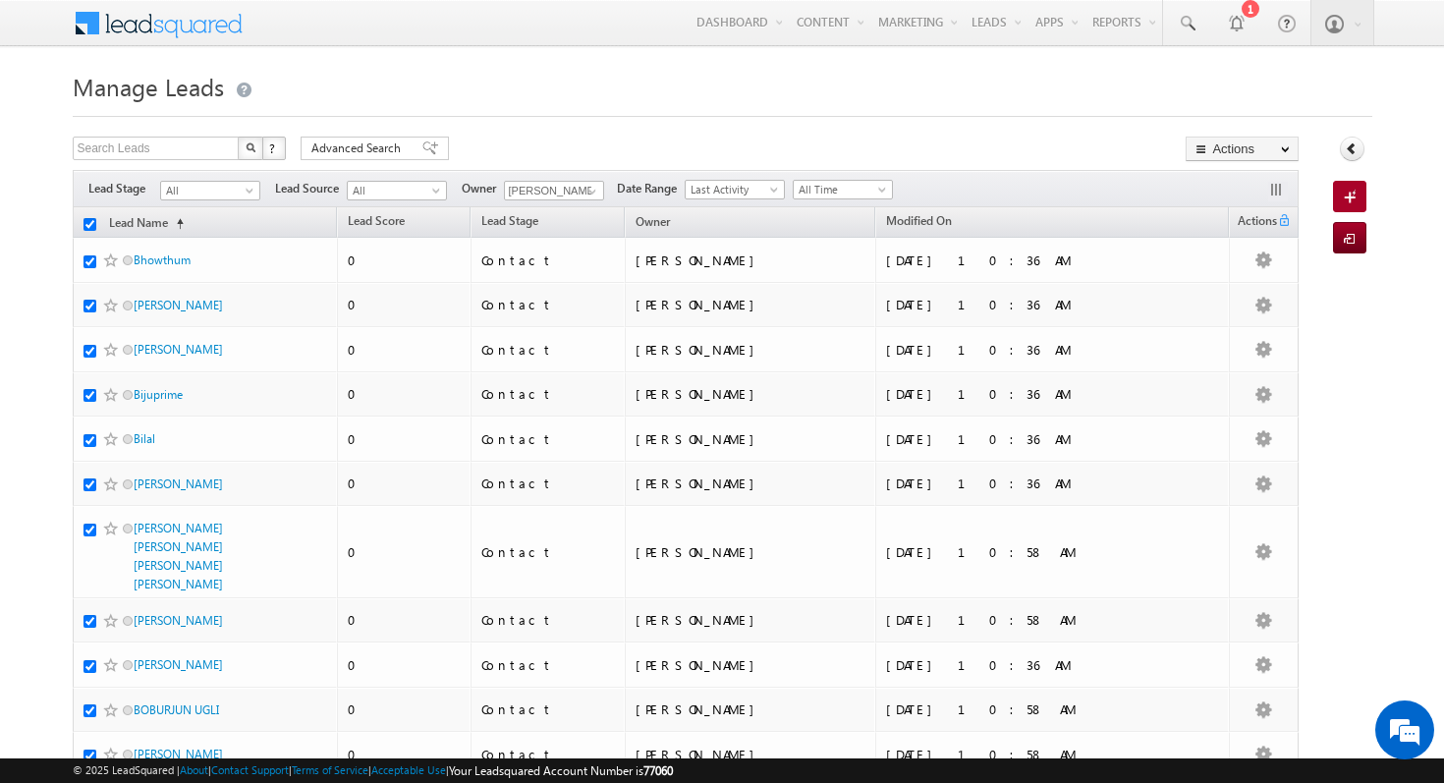
checkbox input "true"
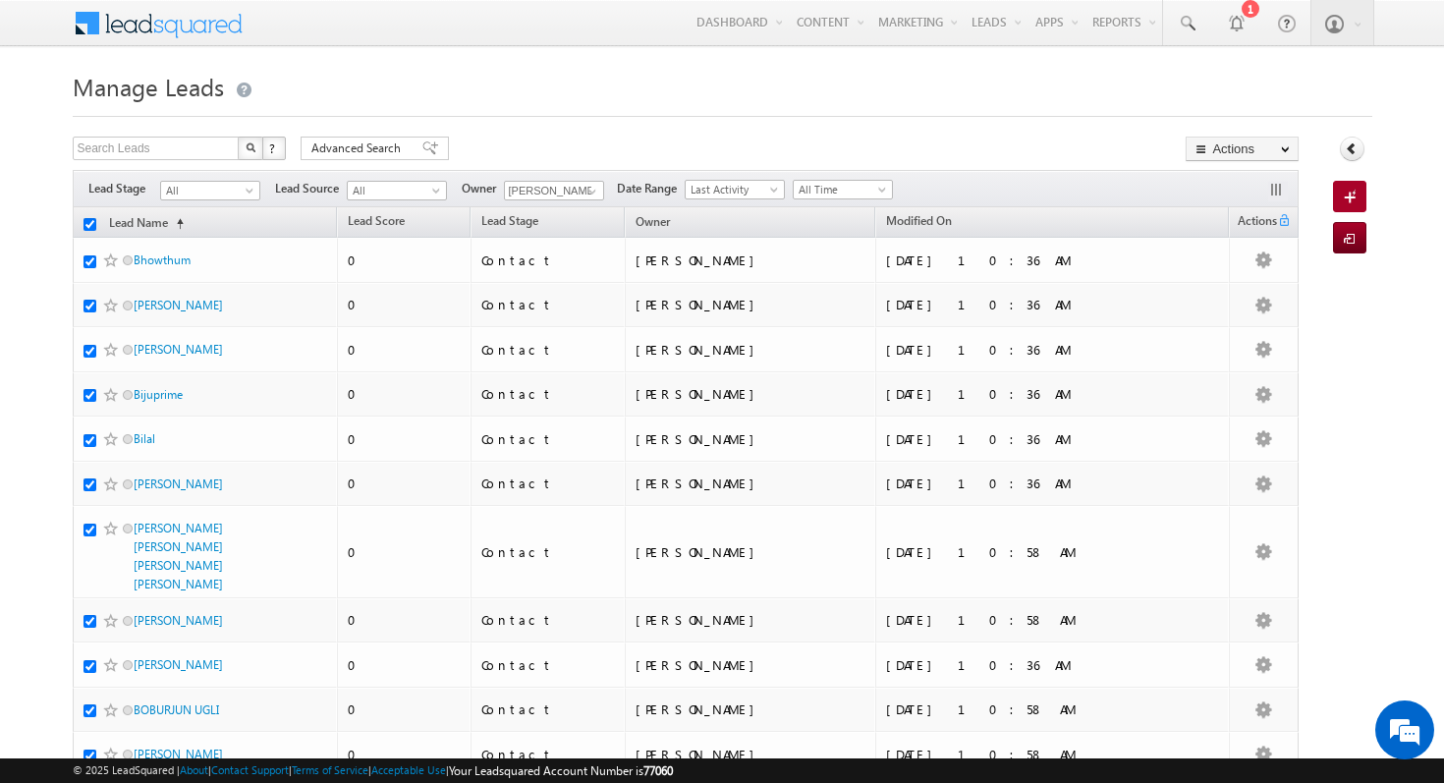
checkbox input "true"
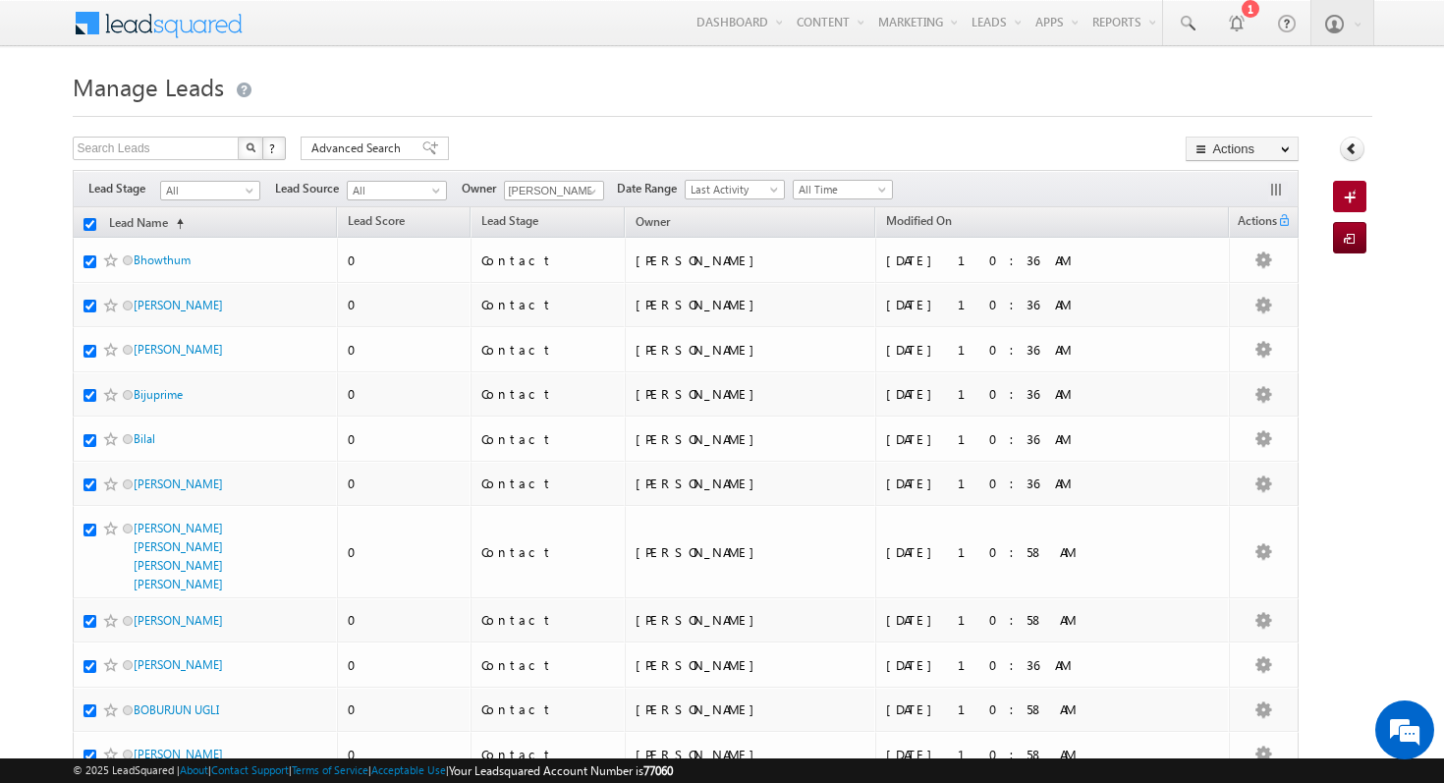
checkbox input "true"
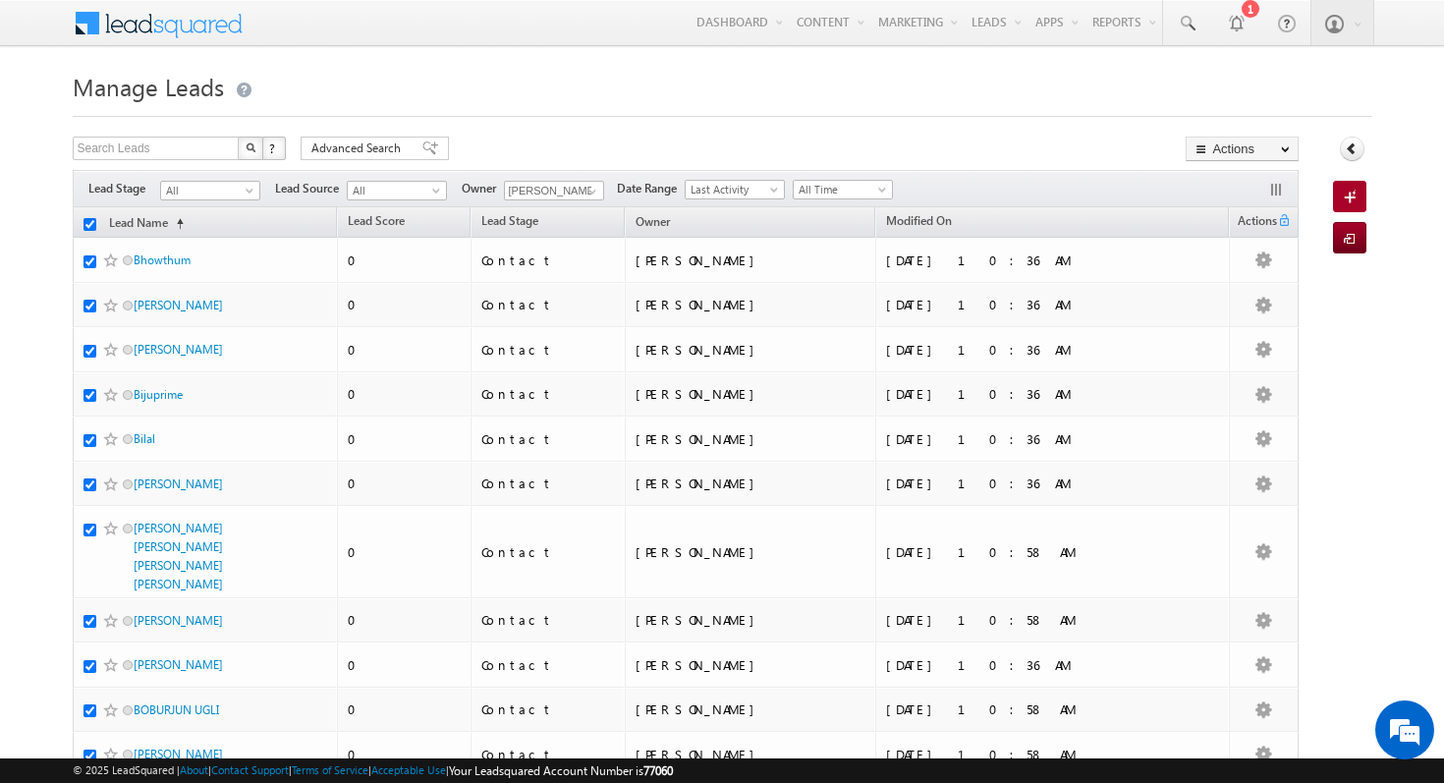
checkbox input "true"
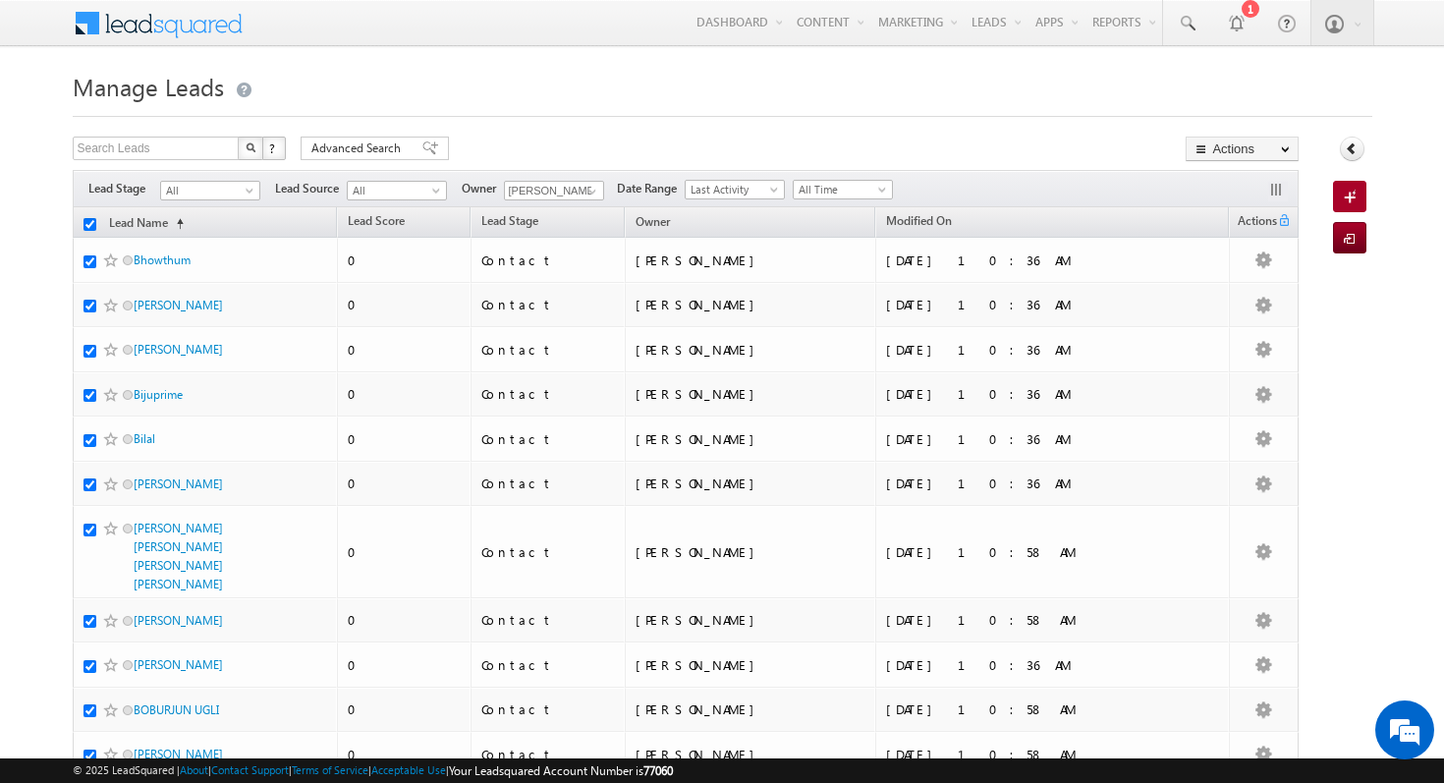
checkbox input "true"
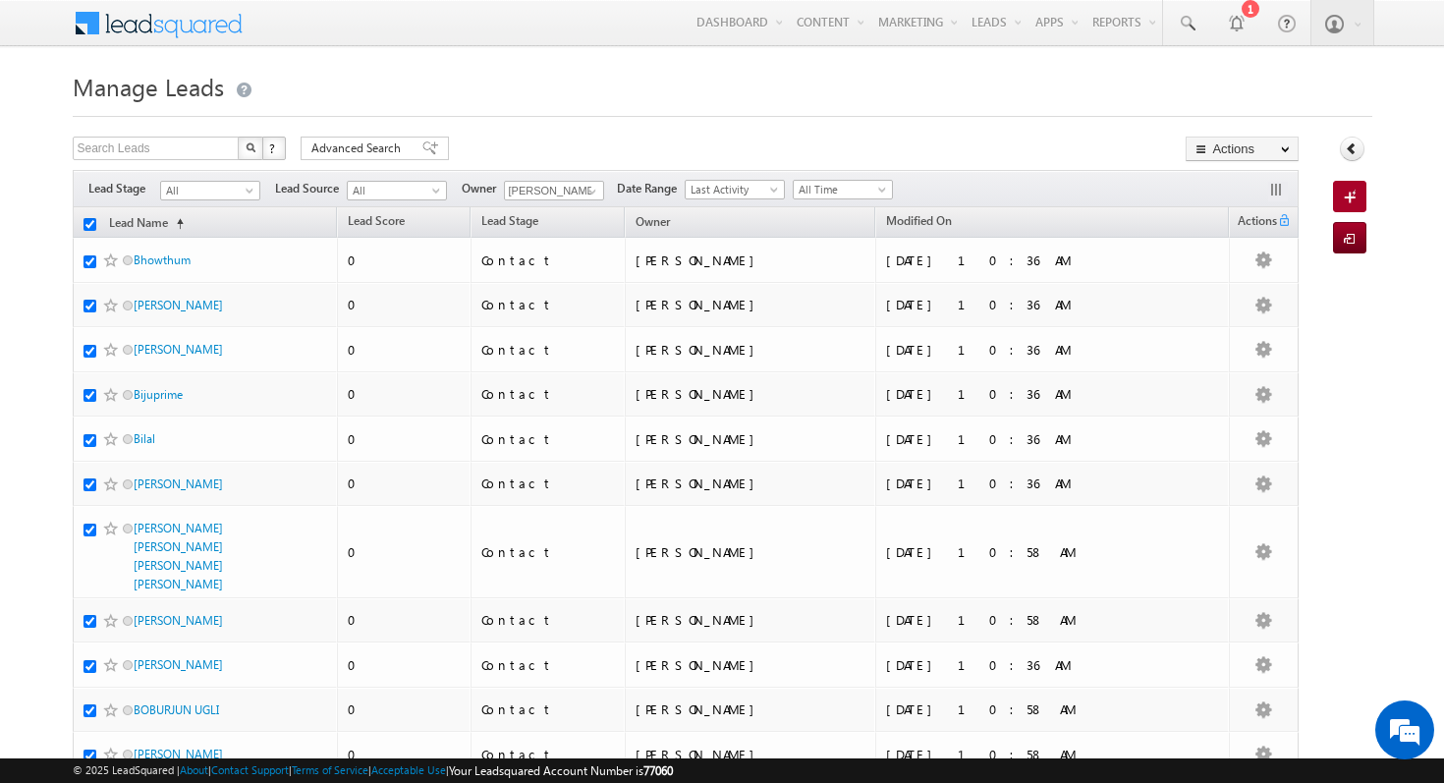
checkbox input "true"
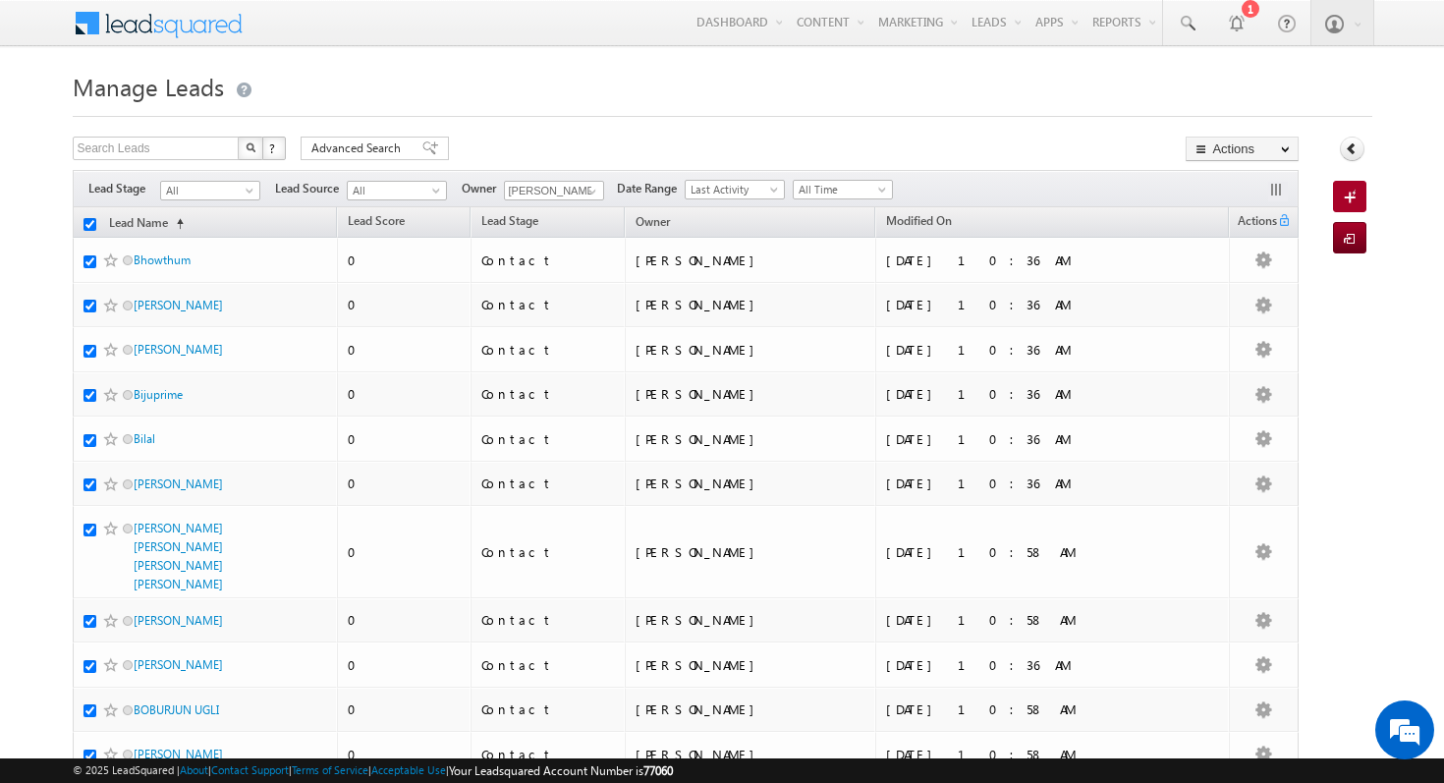
checkbox input "true"
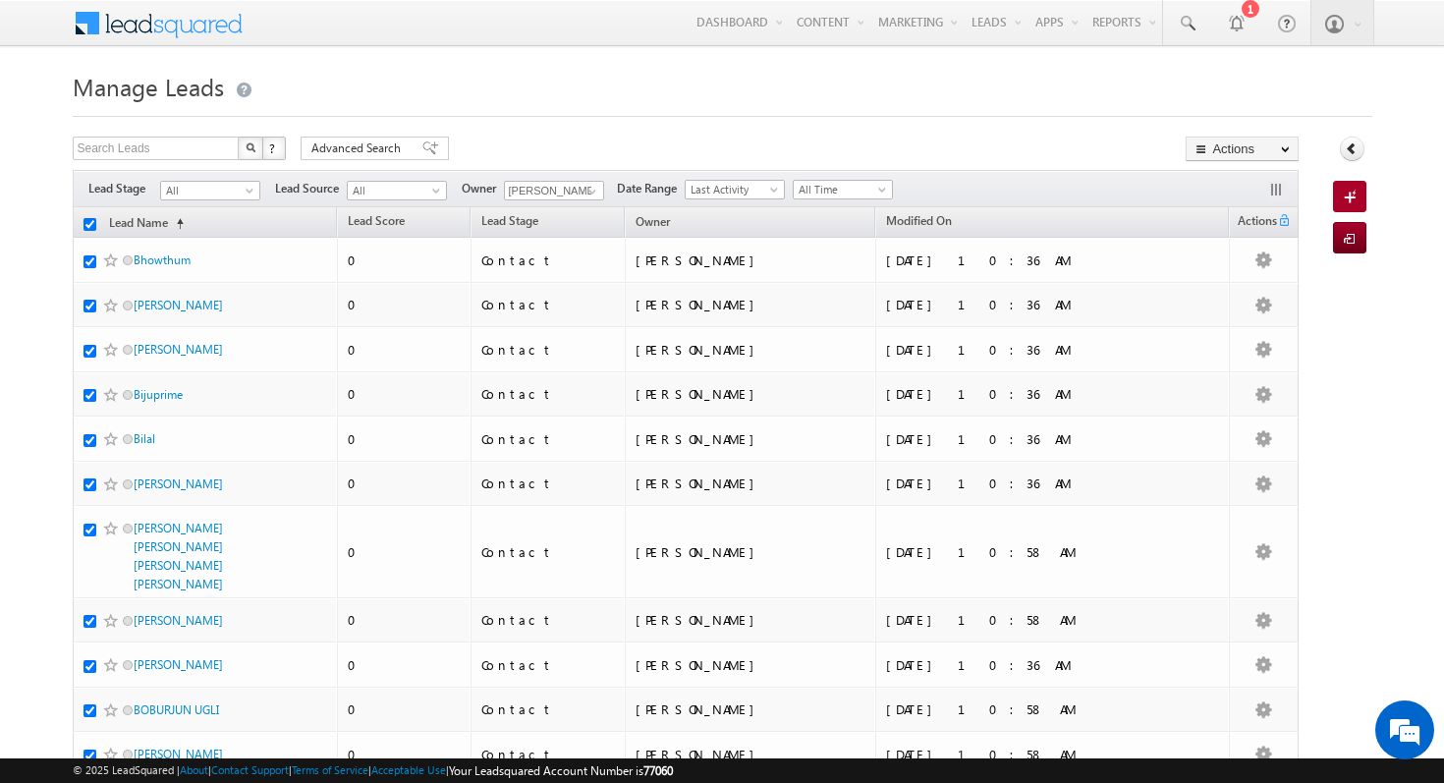
checkbox input "true"
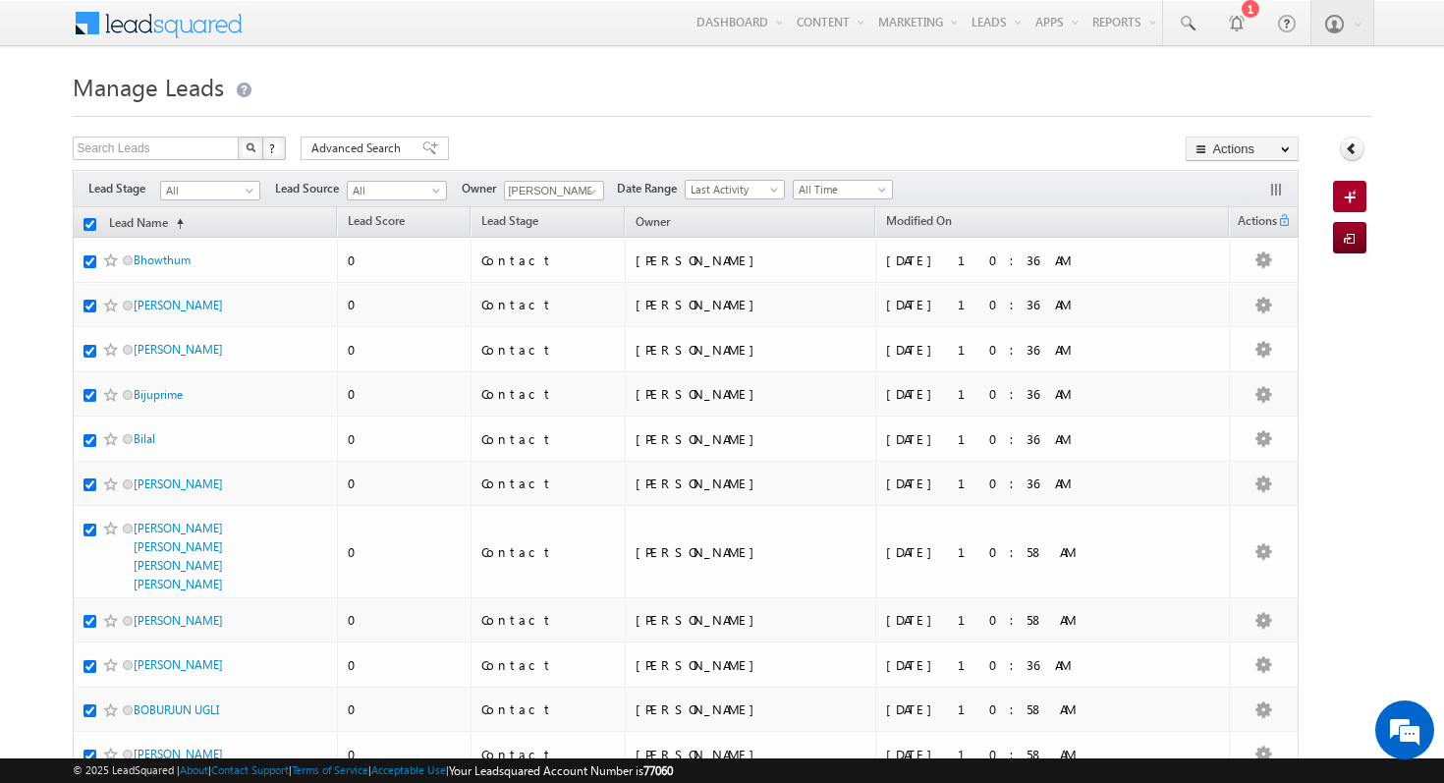
checkbox input "true"
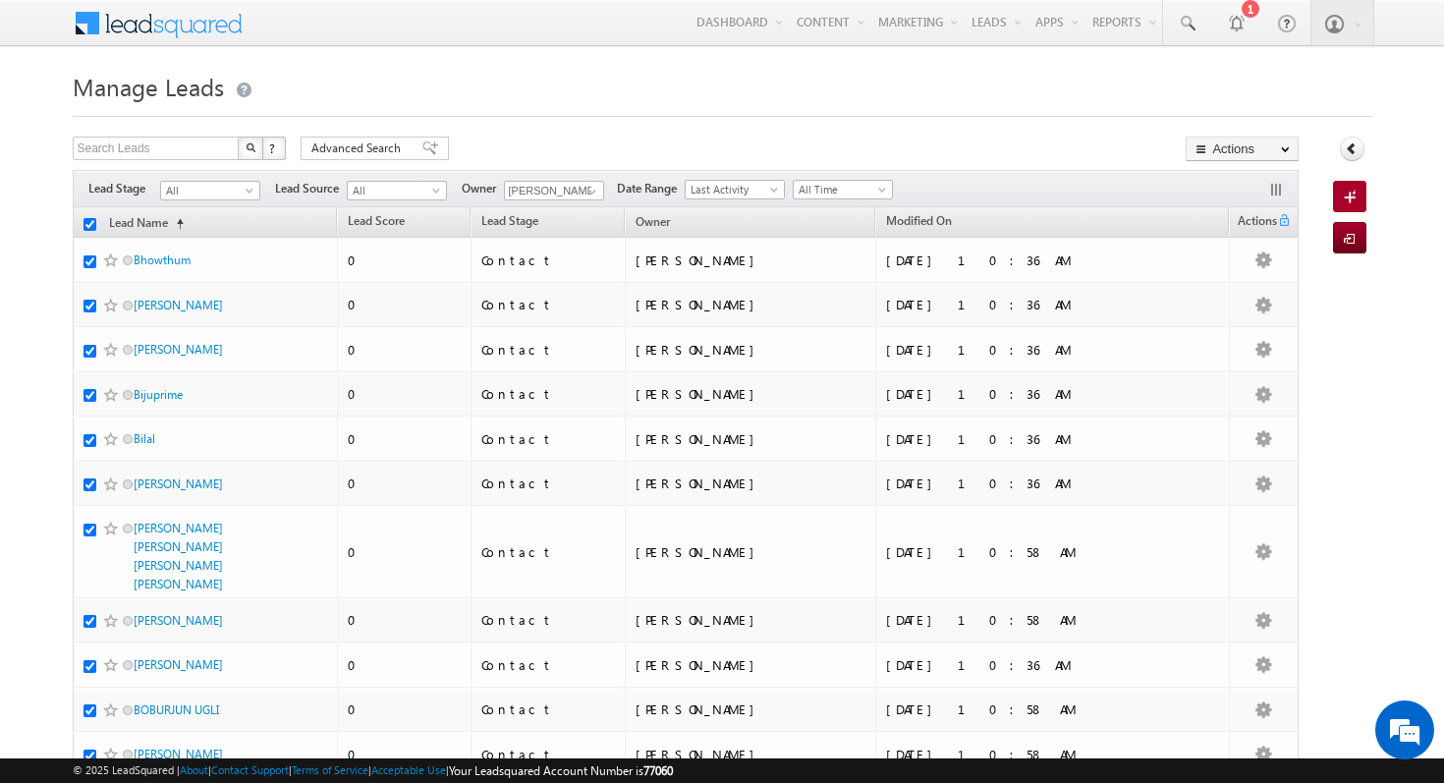
checkbox input "true"
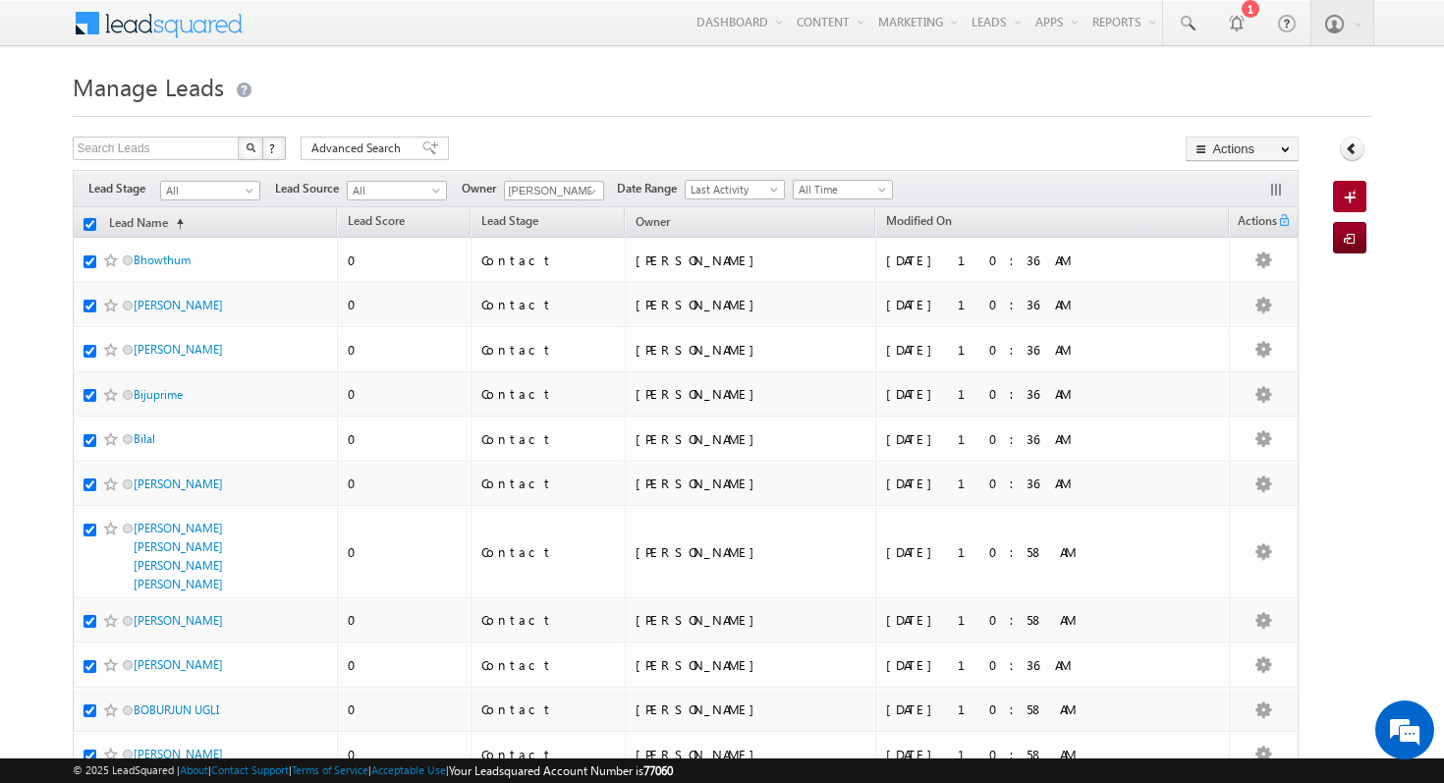
checkbox input "true"
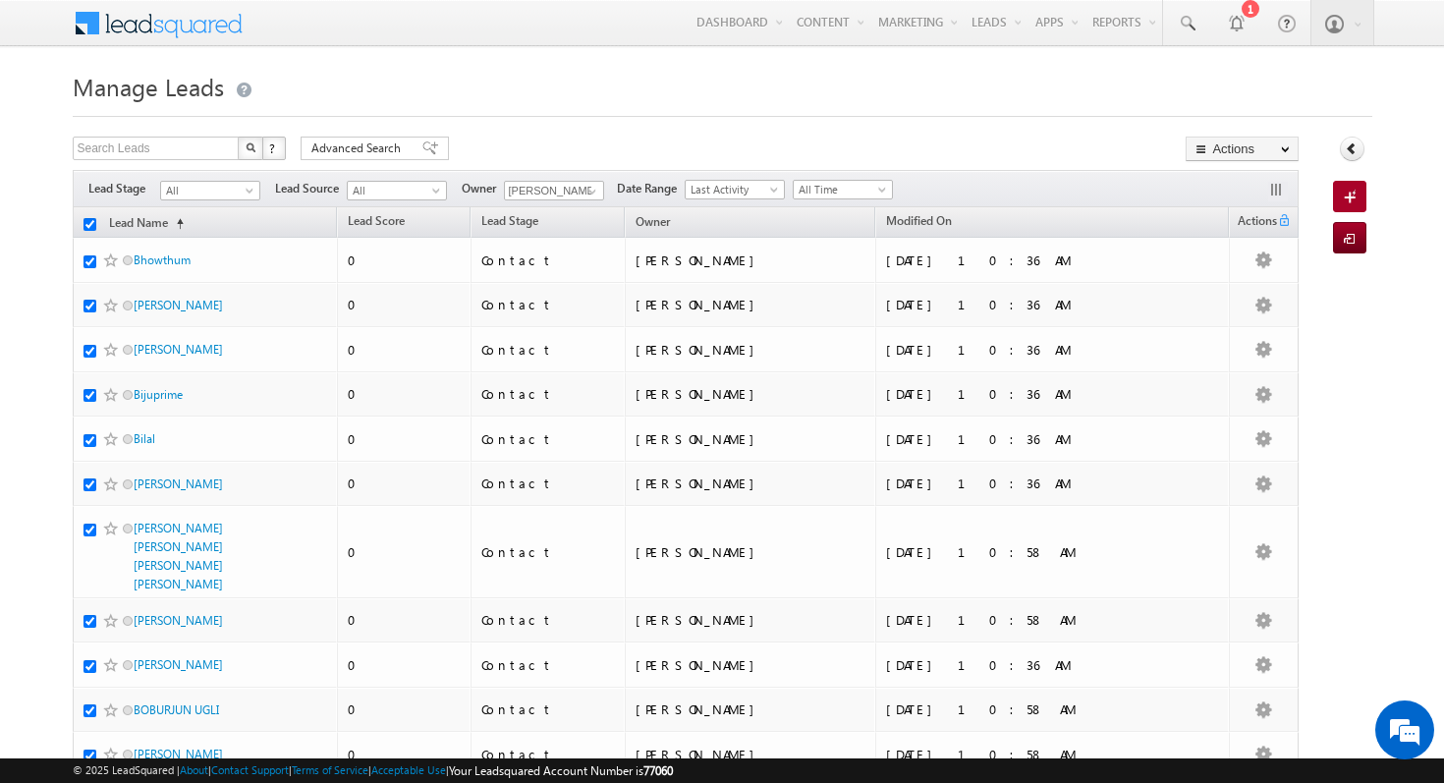
checkbox input "true"
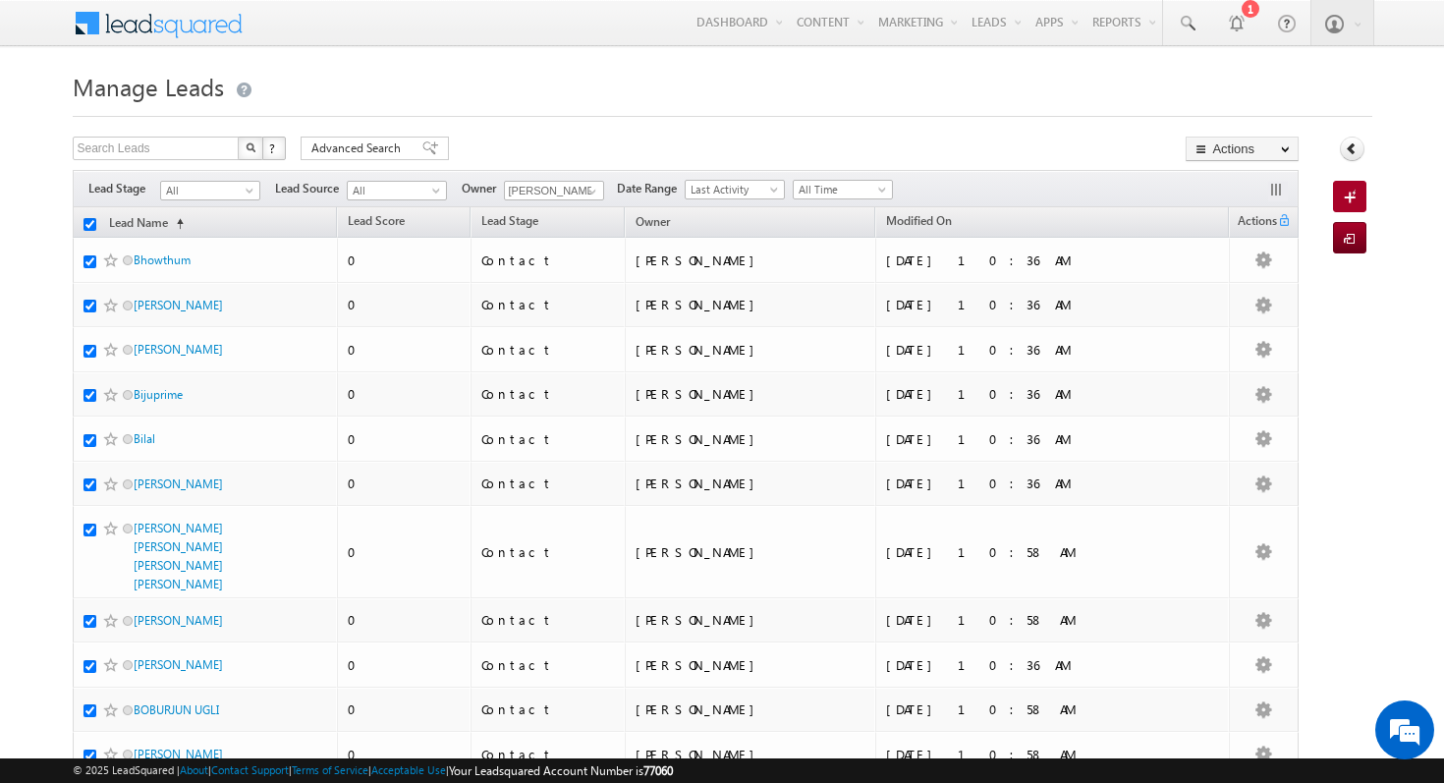
checkbox input "true"
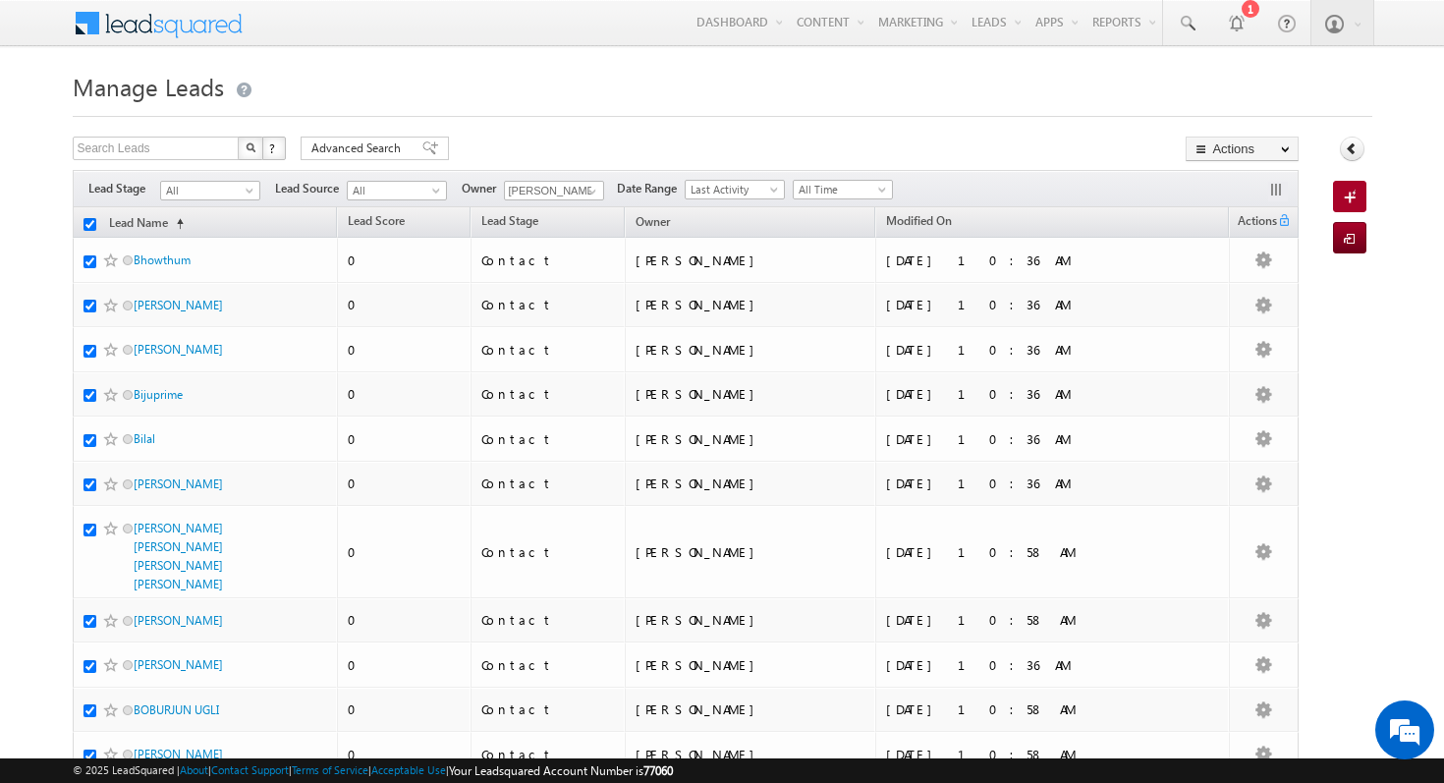
checkbox input "true"
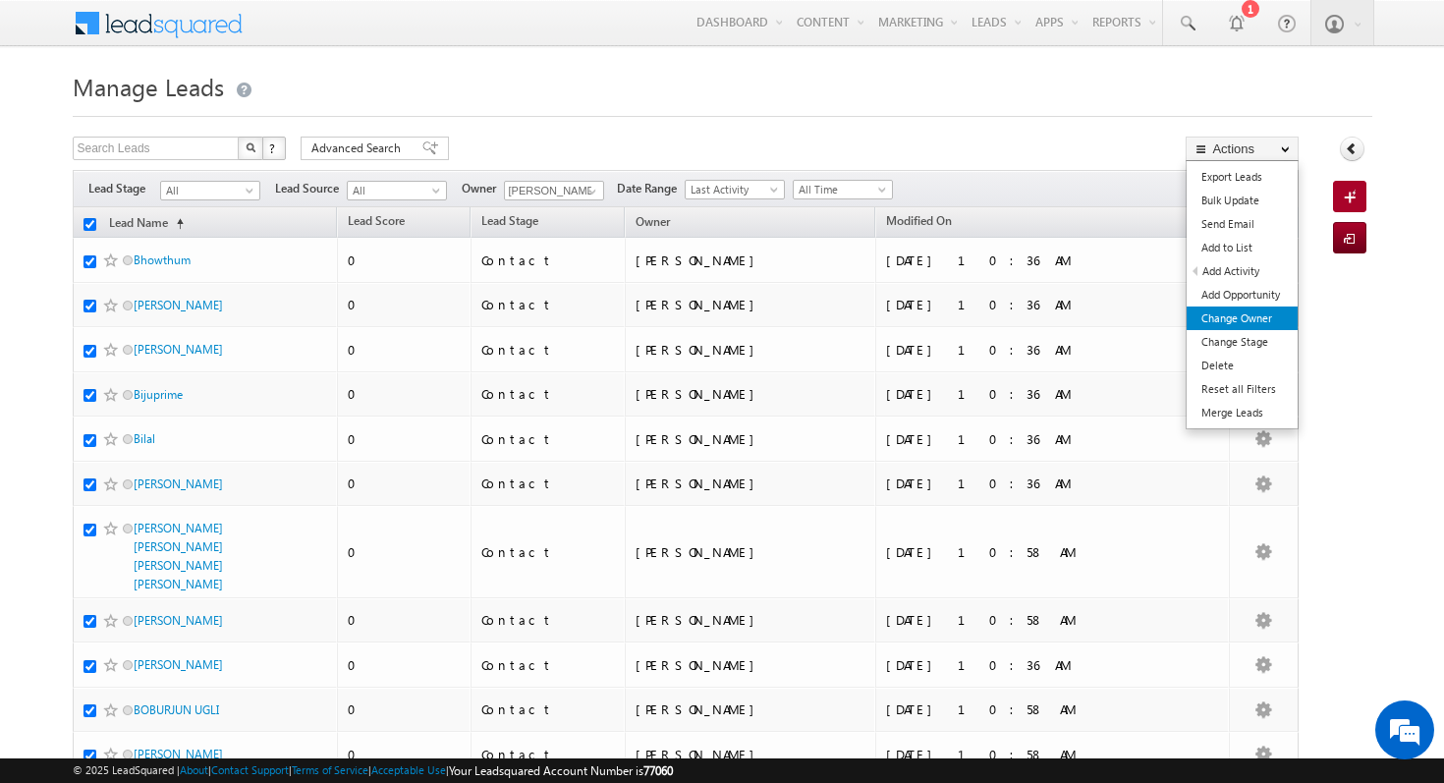
click at [1272, 322] on link "Change Owner" at bounding box center [1242, 318] width 111 height 24
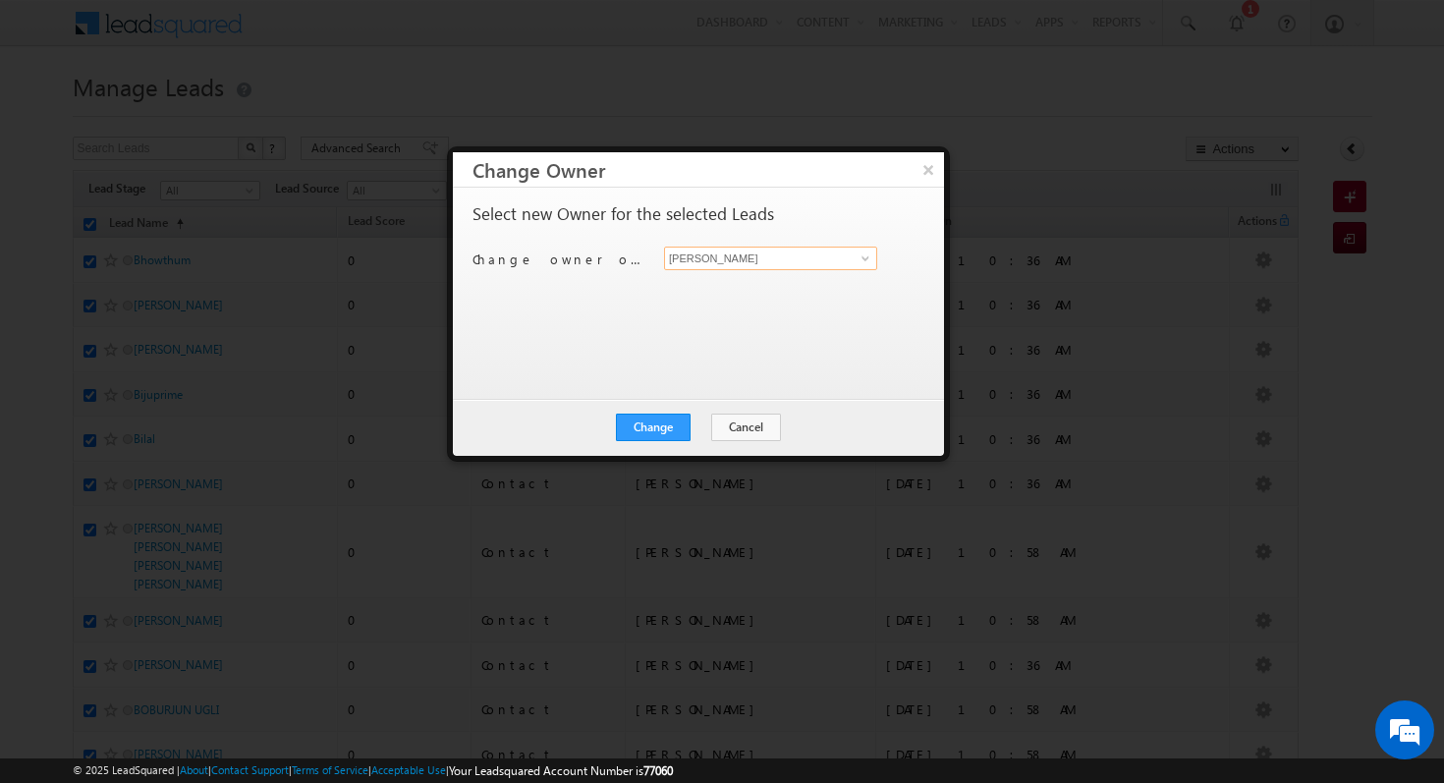
click at [778, 268] on input "[PERSON_NAME]" at bounding box center [770, 259] width 213 height 24
click at [871, 261] on span at bounding box center [866, 258] width 16 height 16
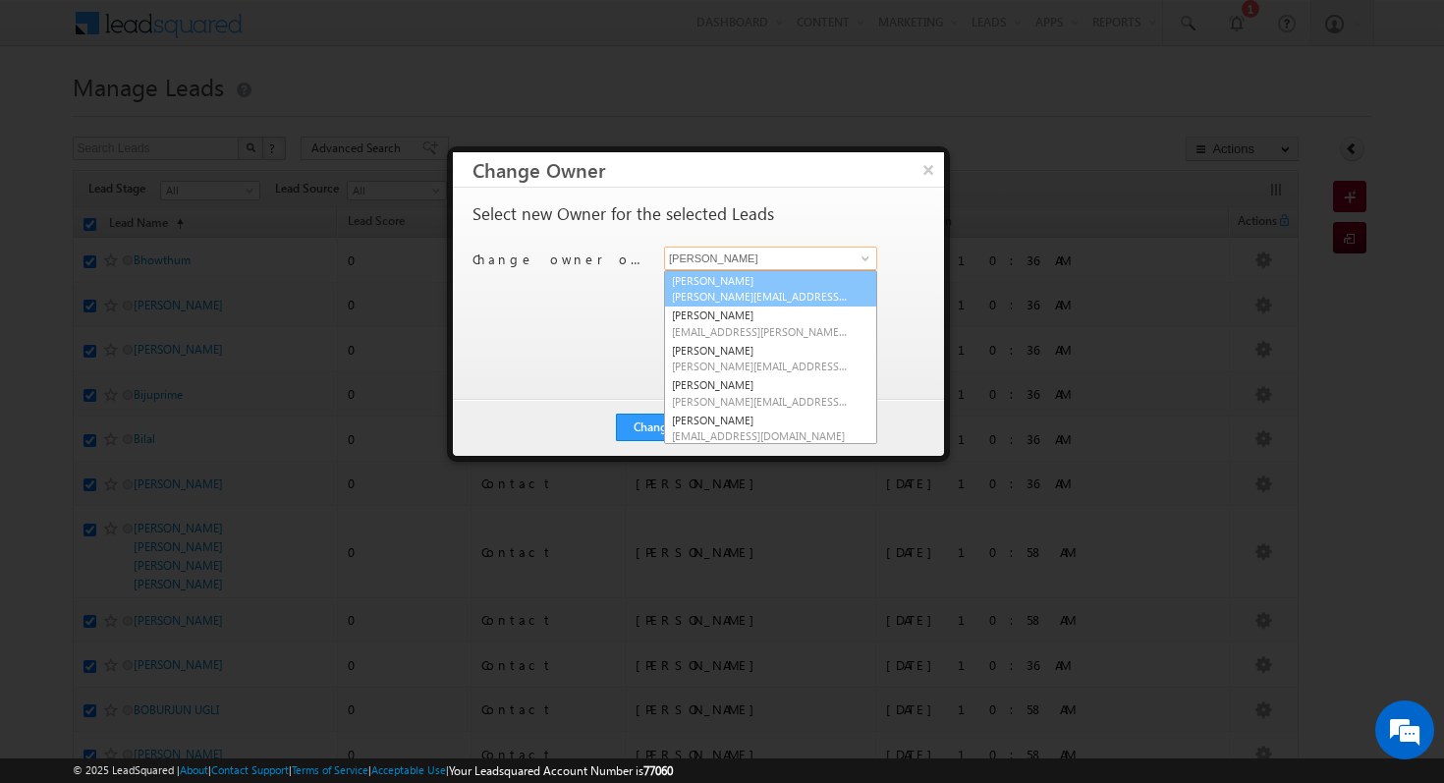
click at [777, 289] on span "aastha.gujariya@indglobal.ae" at bounding box center [760, 296] width 177 height 15
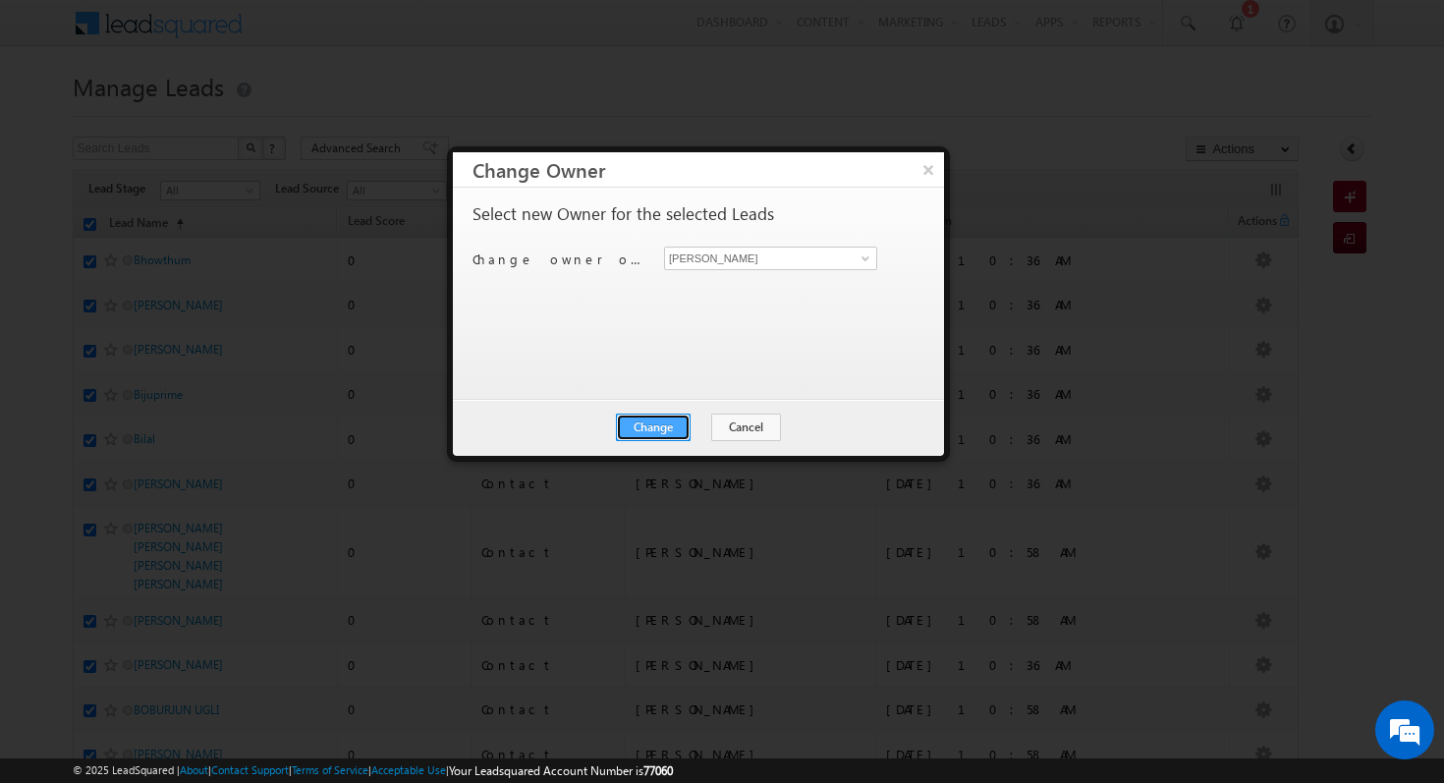
click at [676, 426] on button "Change" at bounding box center [653, 428] width 75 height 28
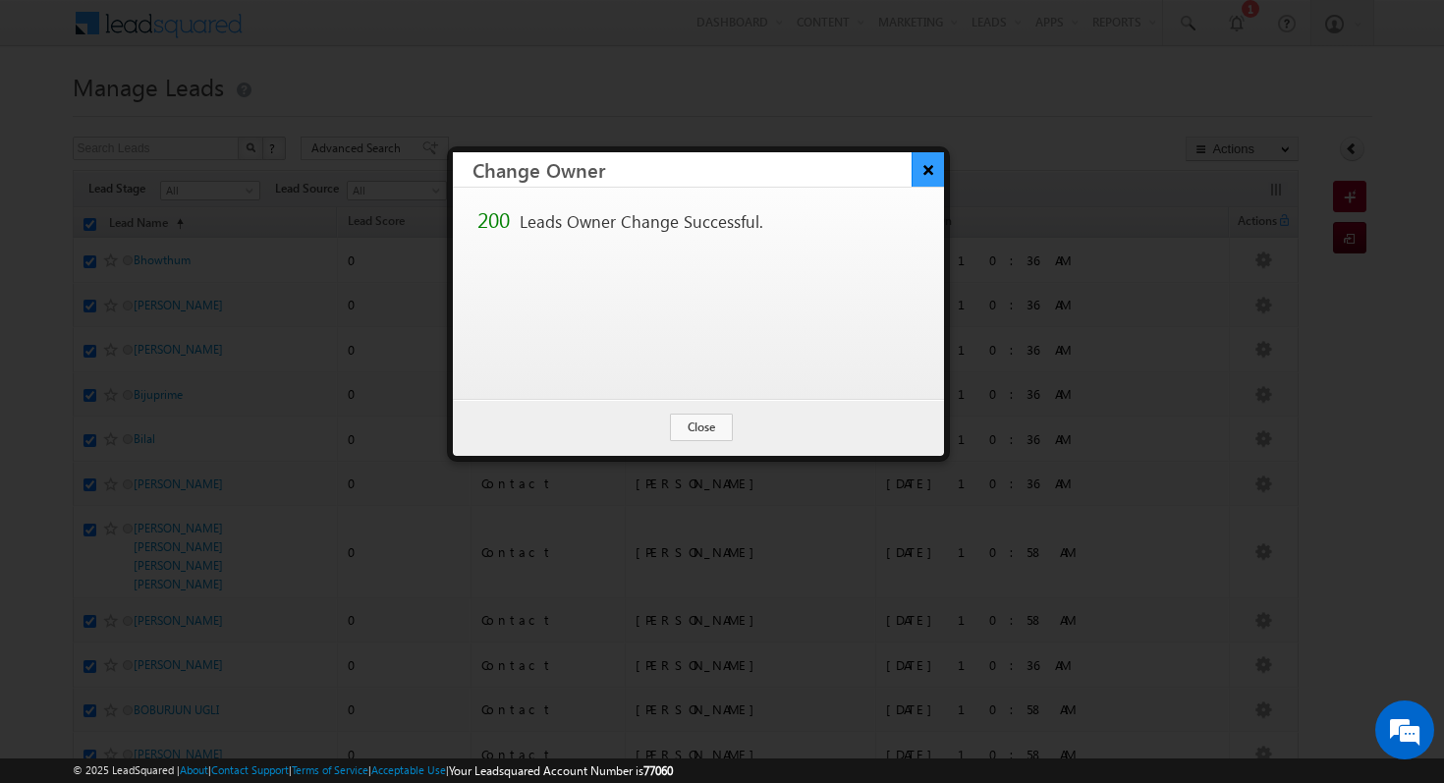
click at [930, 162] on button "×" at bounding box center [928, 169] width 32 height 34
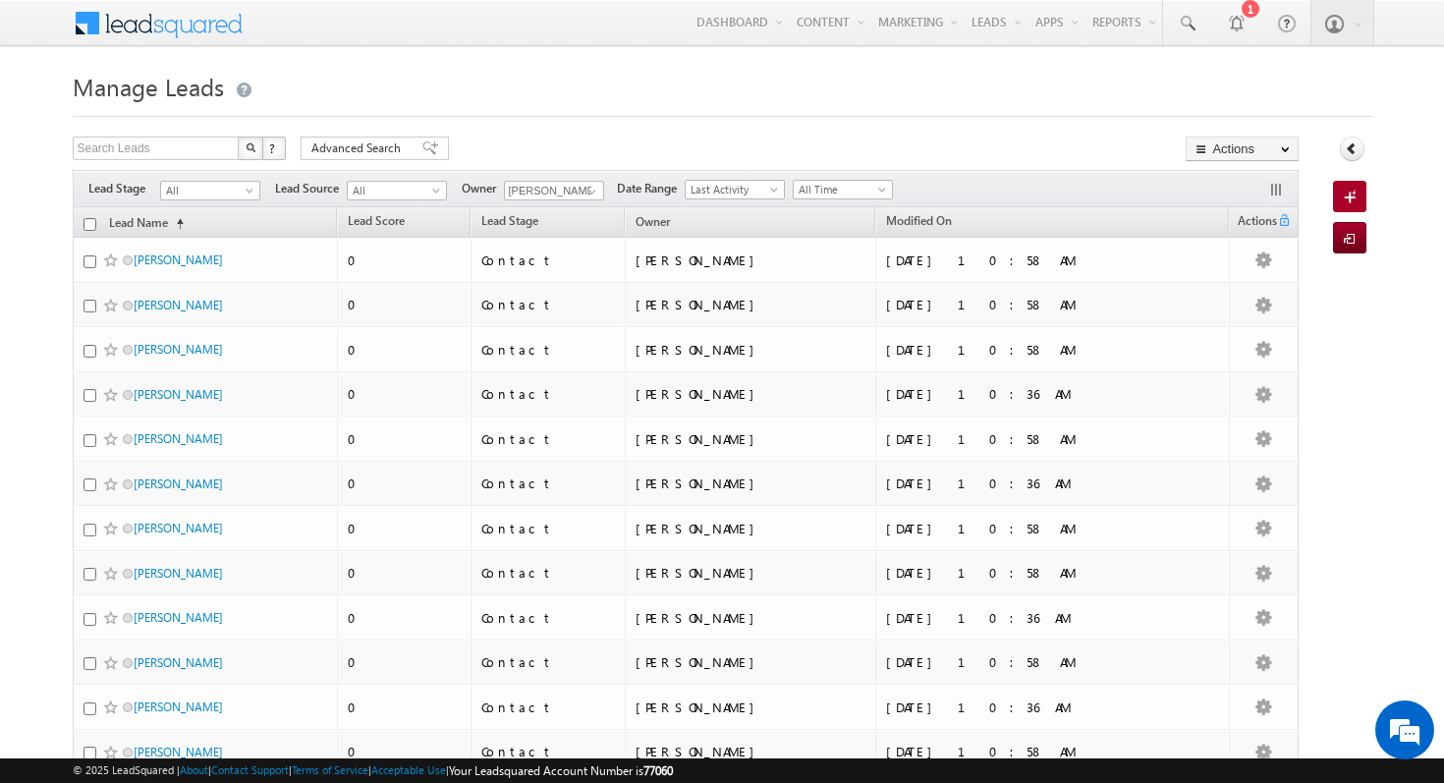
click at [88, 223] on input "checkbox" at bounding box center [89, 224] width 13 height 13
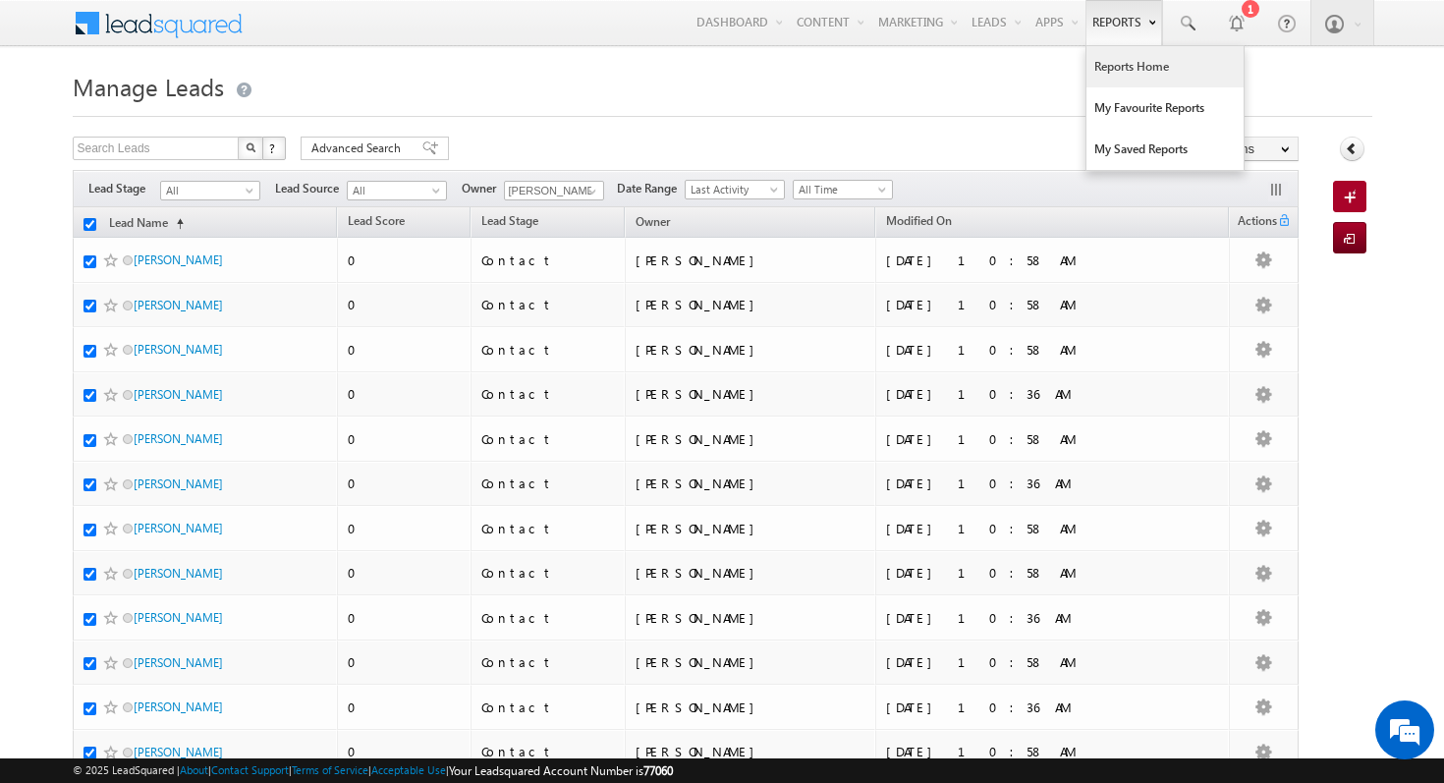
click at [1137, 78] on link "Reports Home" at bounding box center [1164, 66] width 157 height 41
